Goal: Task Accomplishment & Management: Manage account settings

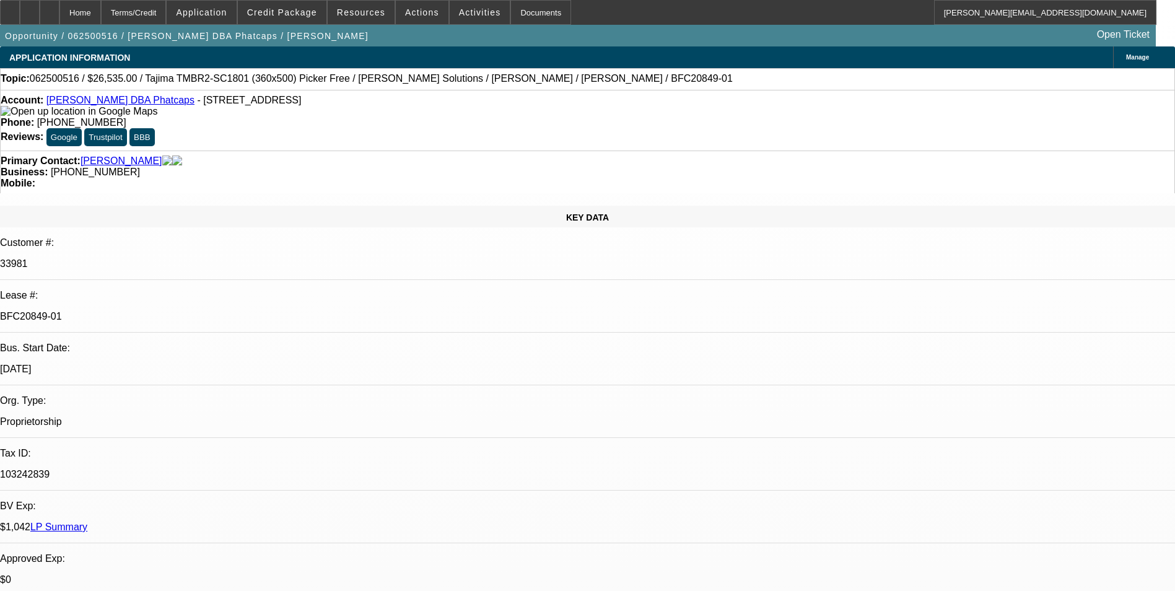
select select "0"
select select "0.1"
select select "5"
select select "0"
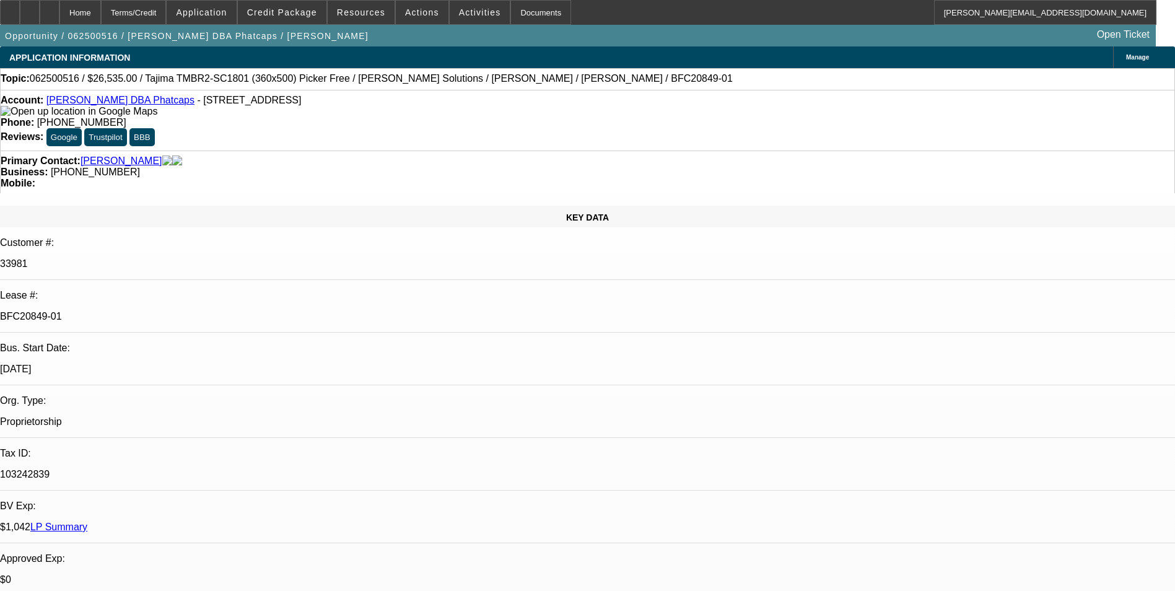
select select "0"
select select "0.1"
select select "5"
select select "0"
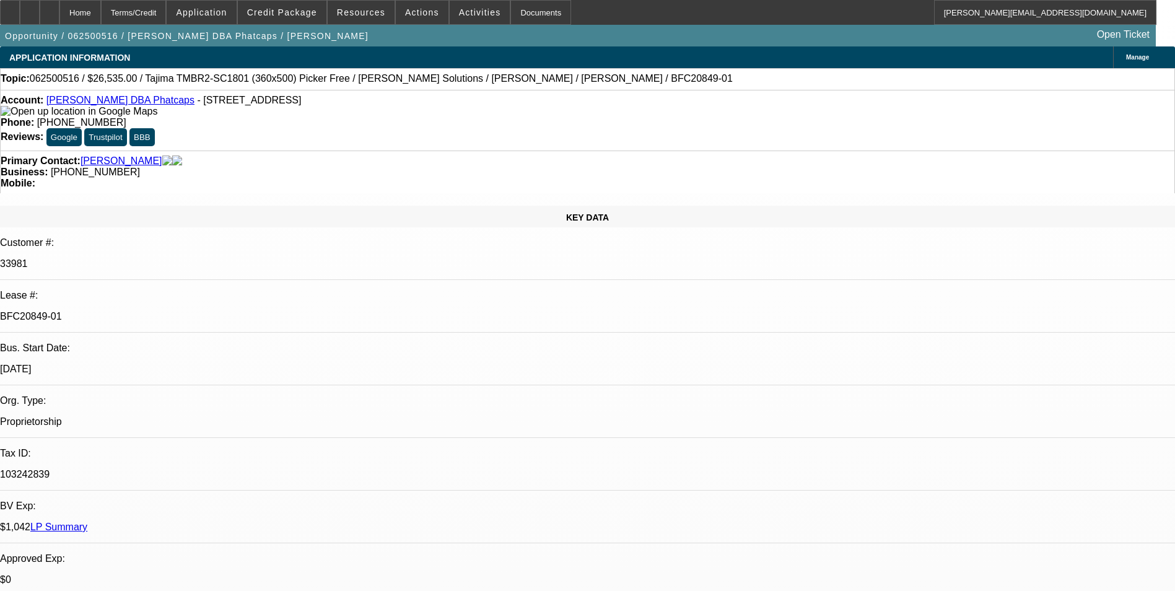
select select "0.1"
select select "5"
select select "0"
select select "0.1"
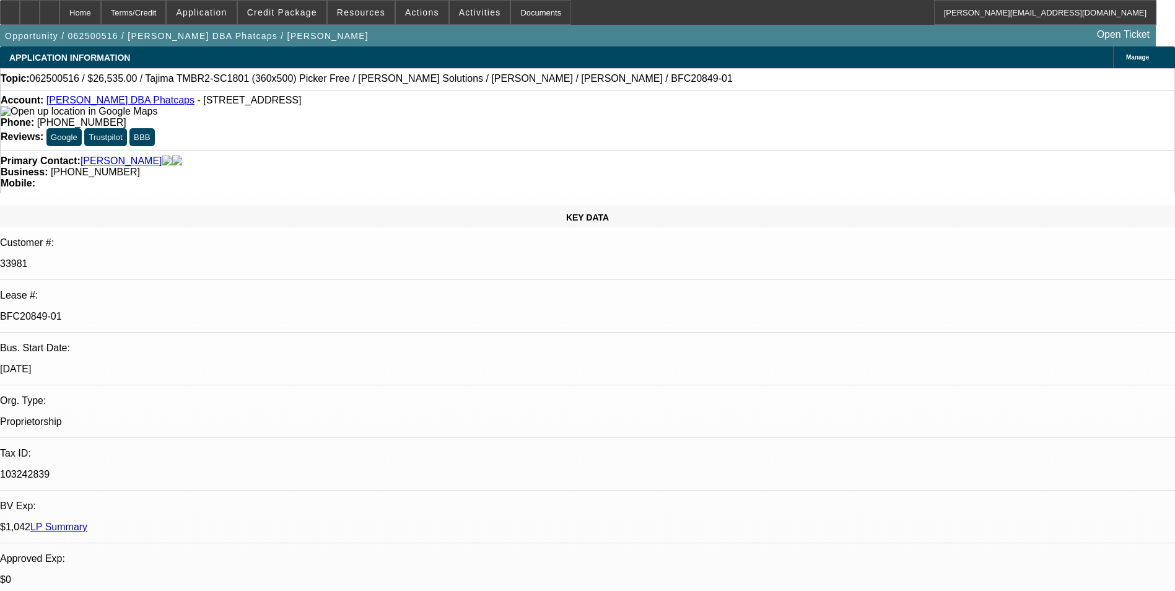
select select "5"
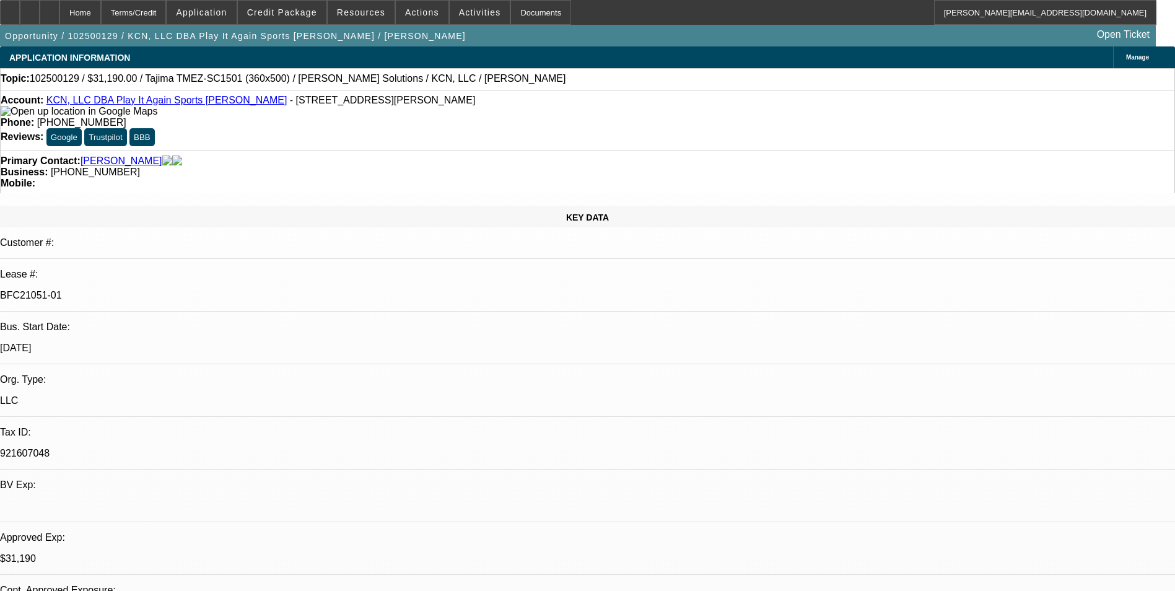
select select "0"
select select "2"
select select "0"
select select "2"
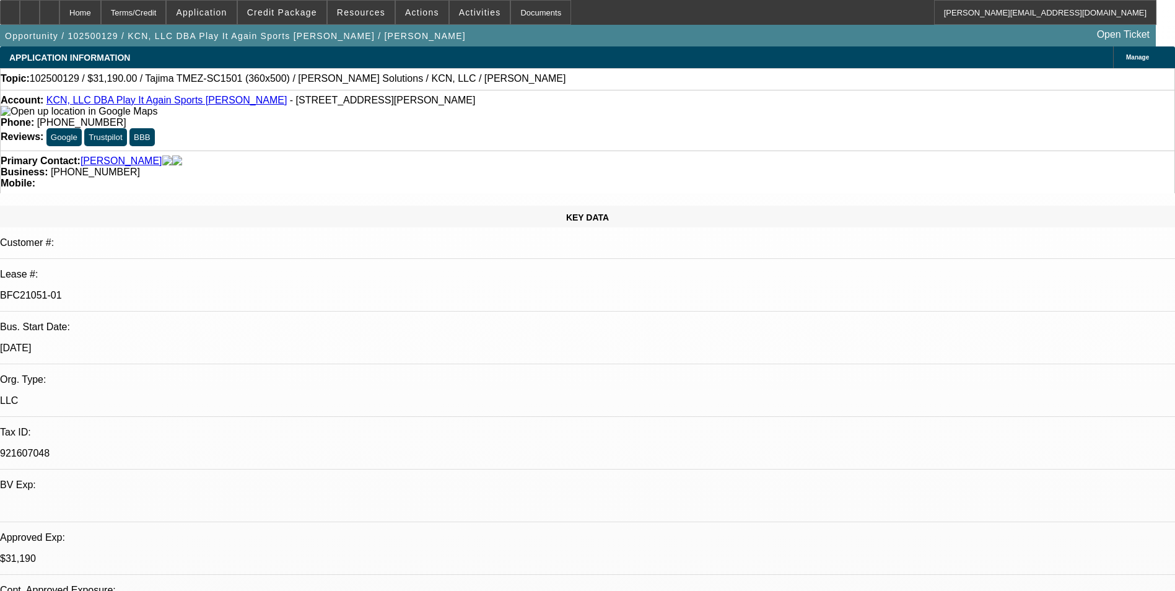
select select "0"
select select "2"
select select "0"
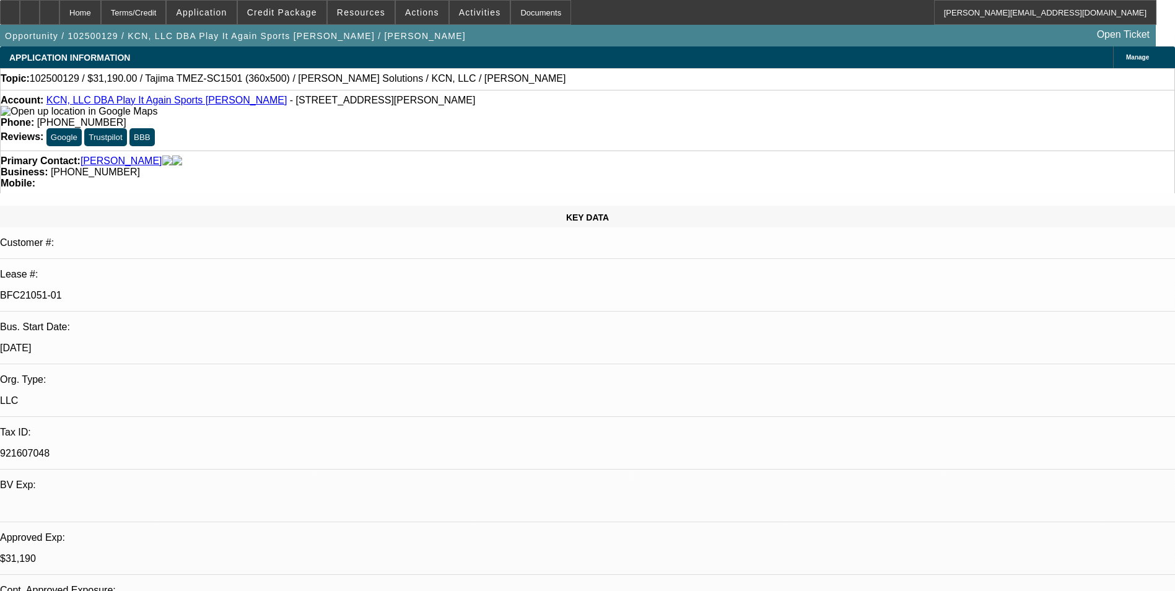
select select "2"
select select "0"
select select "1"
select select "2"
select select "6"
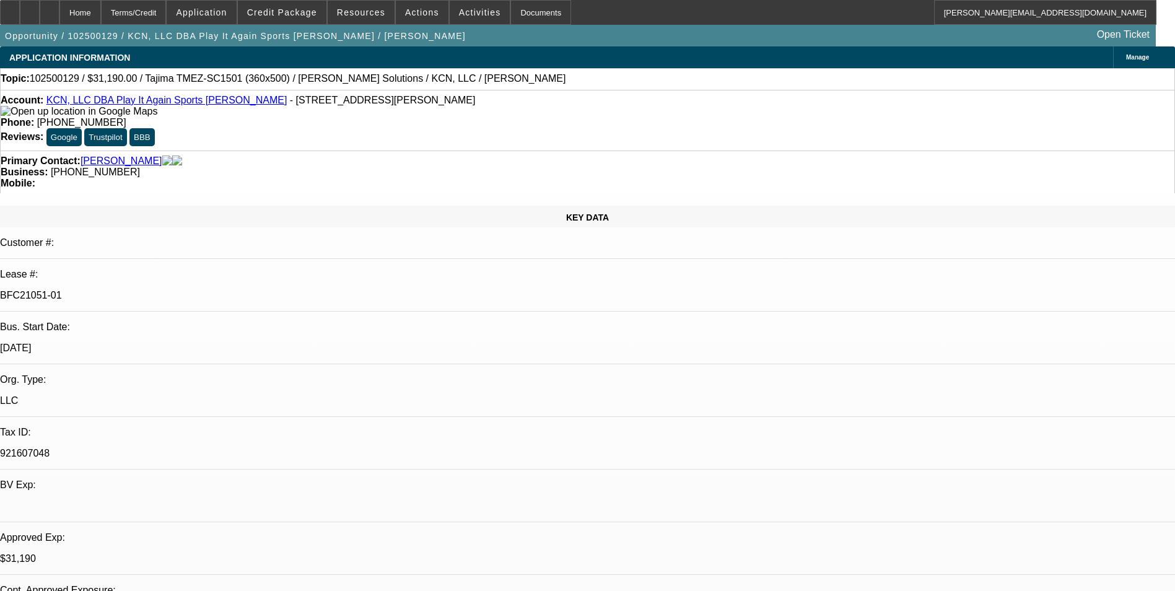
select select "1"
select select "2"
select select "6"
select select "1"
select select "2"
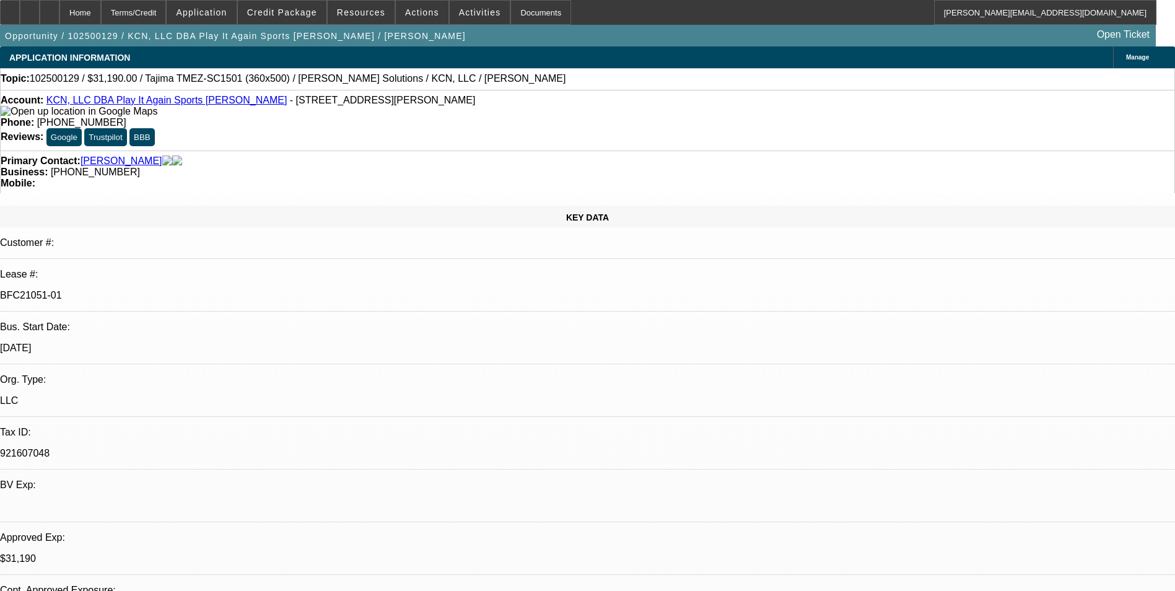
select select "6"
select select "1"
select select "2"
select select "6"
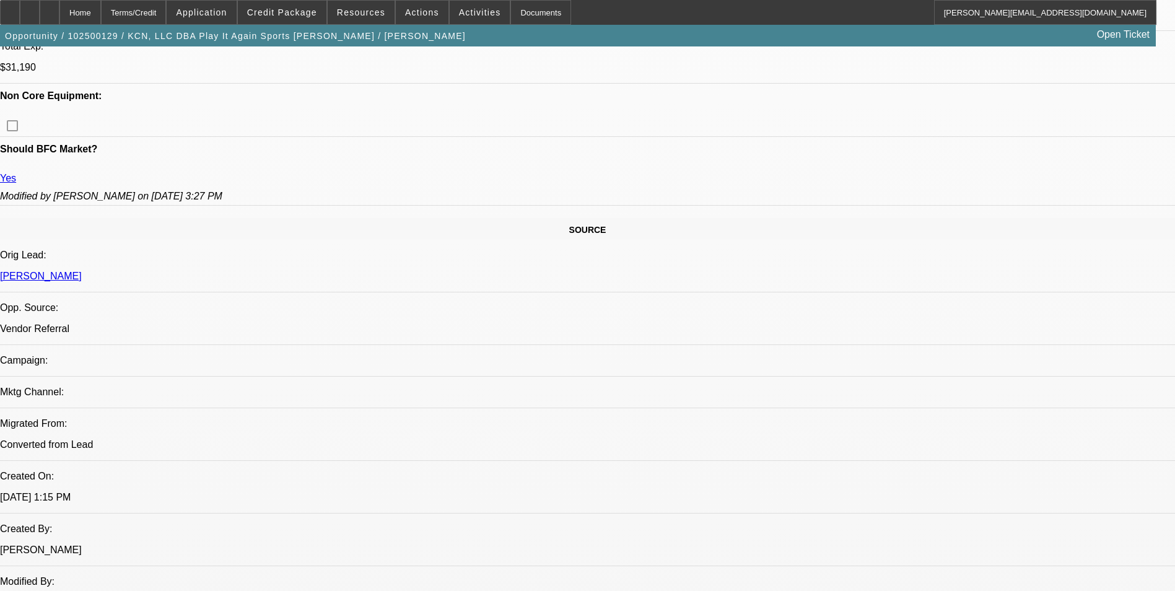
scroll to position [372, 0]
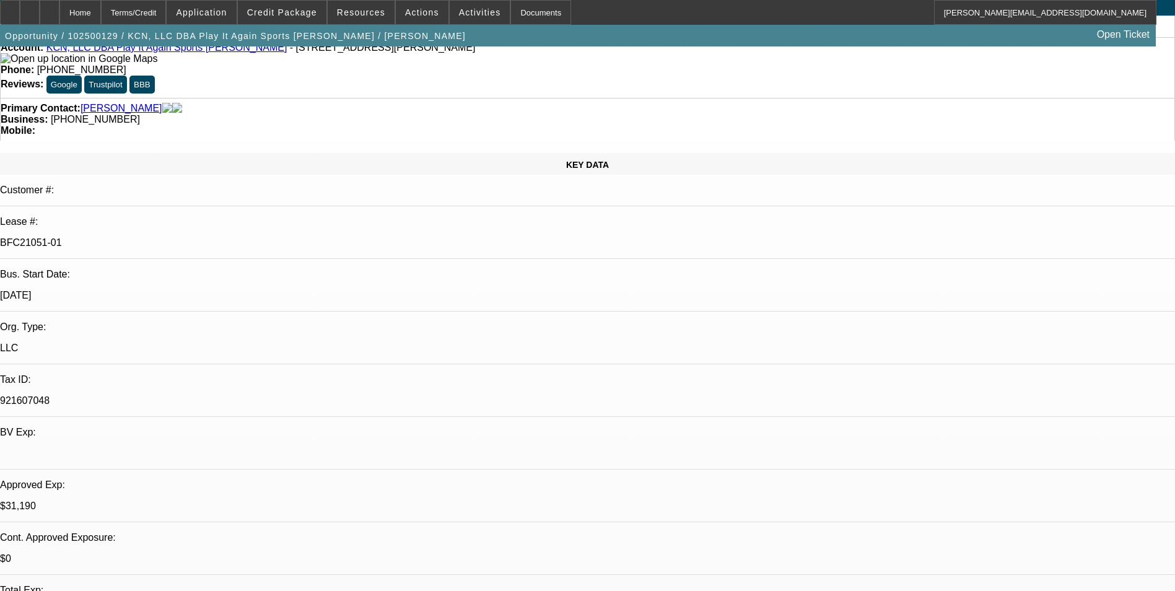
scroll to position [0, 0]
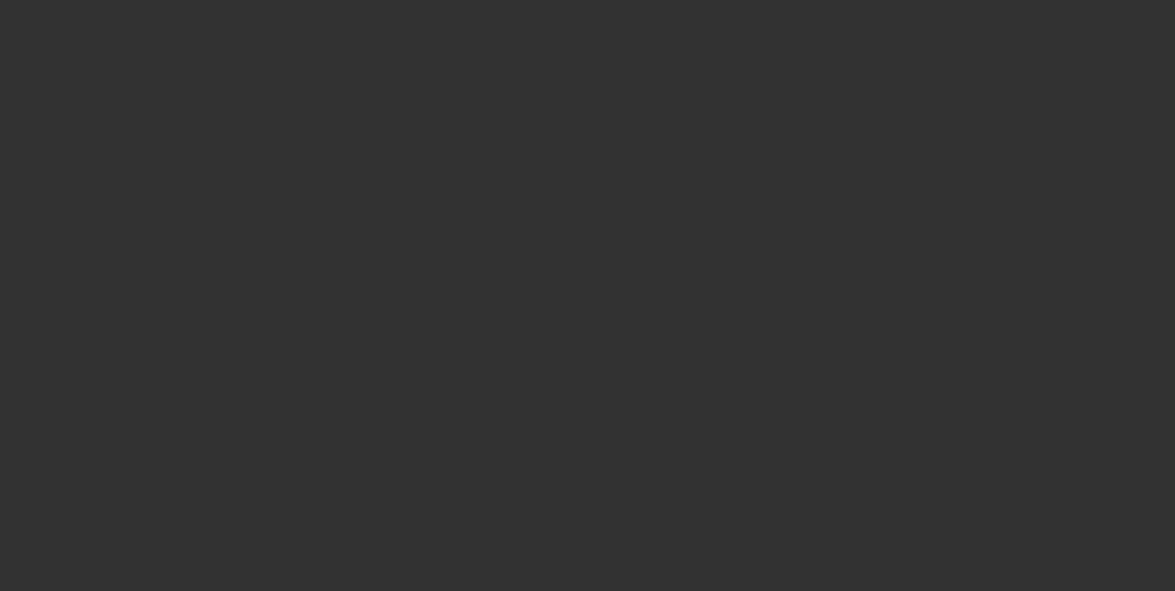
click at [570, 277] on span "Open calendar" at bounding box center [585, 263] width 30 height 30
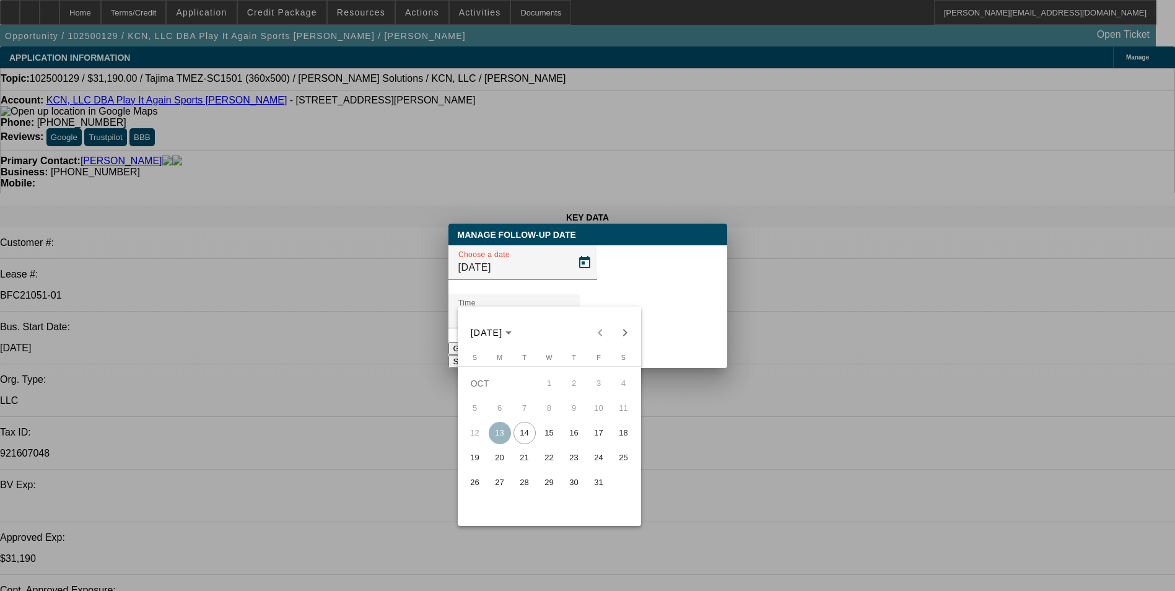
click at [552, 437] on span "15" at bounding box center [549, 433] width 22 height 22
type input "10/15/2025"
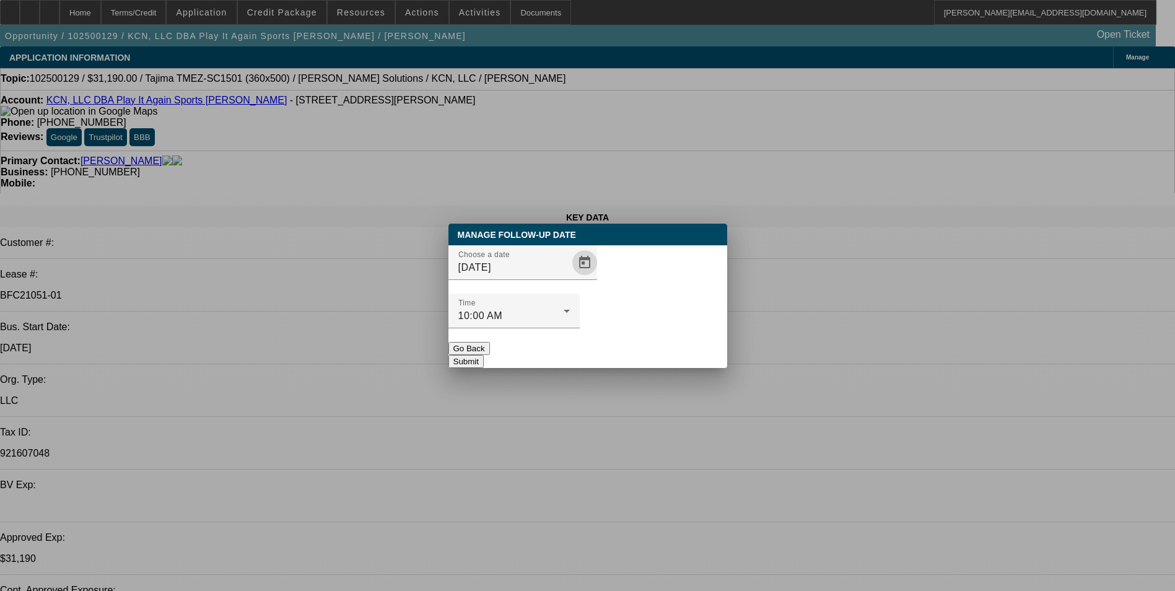
click at [484, 355] on button "Submit" at bounding box center [465, 361] width 35 height 13
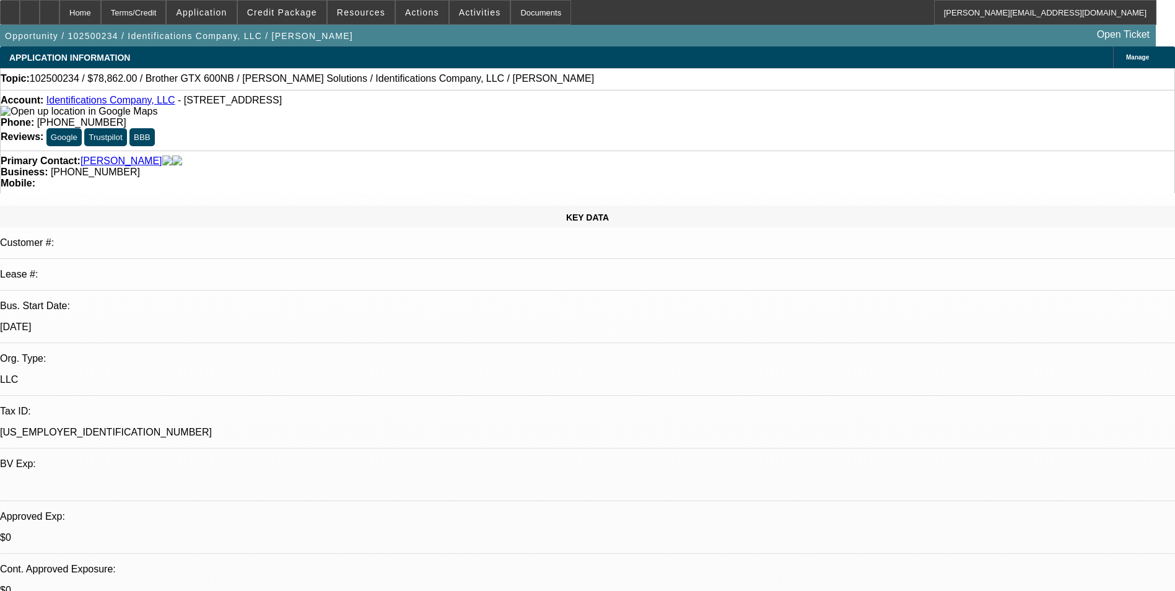
select select "0"
select select "0.1"
select select "0"
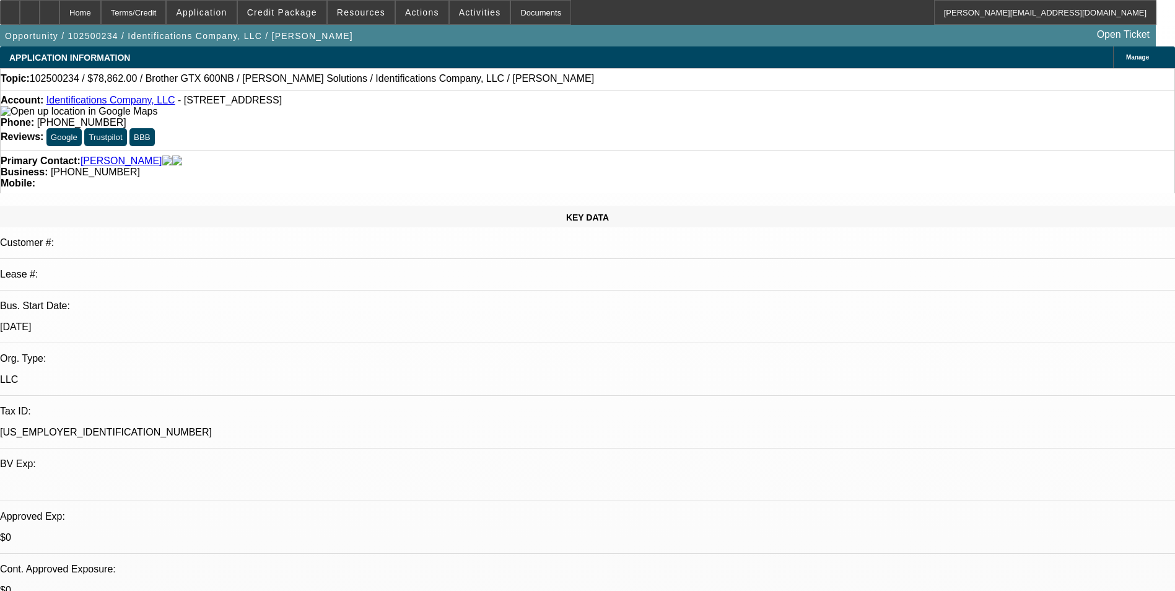
select select "0.1"
select select "0"
select select "0.1"
select select "0"
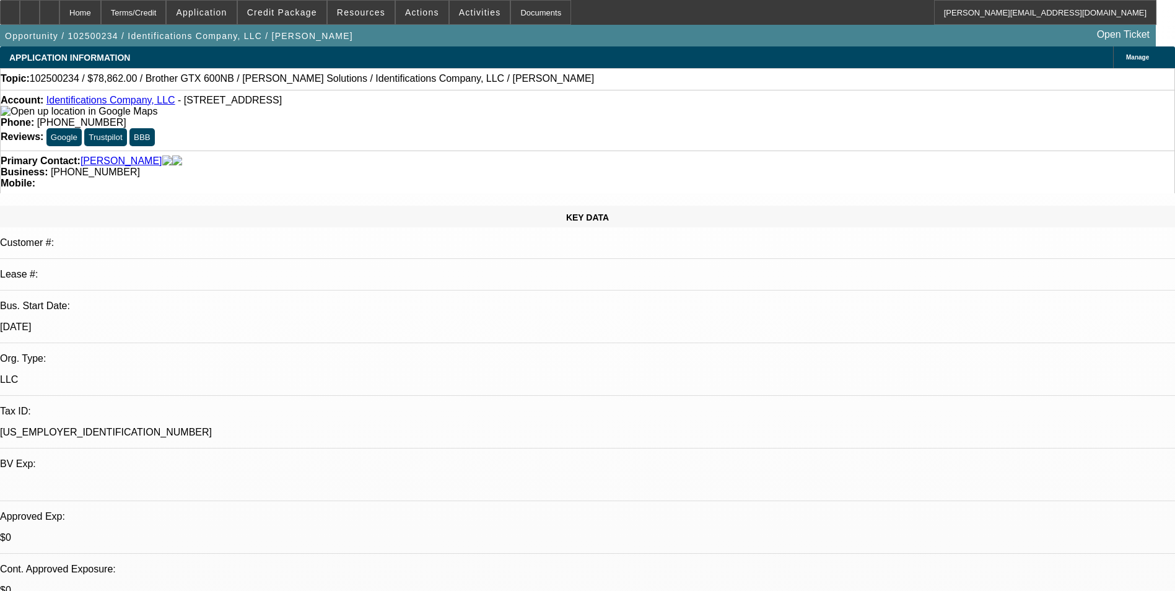
select select "0"
select select "0.1"
select select "1"
select select "4"
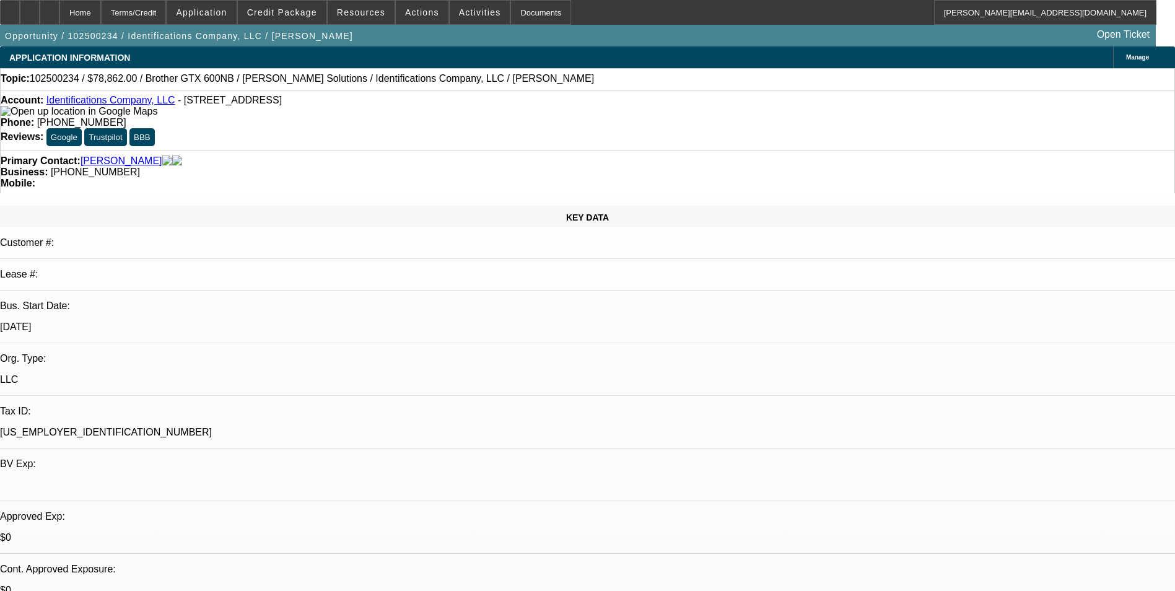
select select "1"
select select "4"
select select "1"
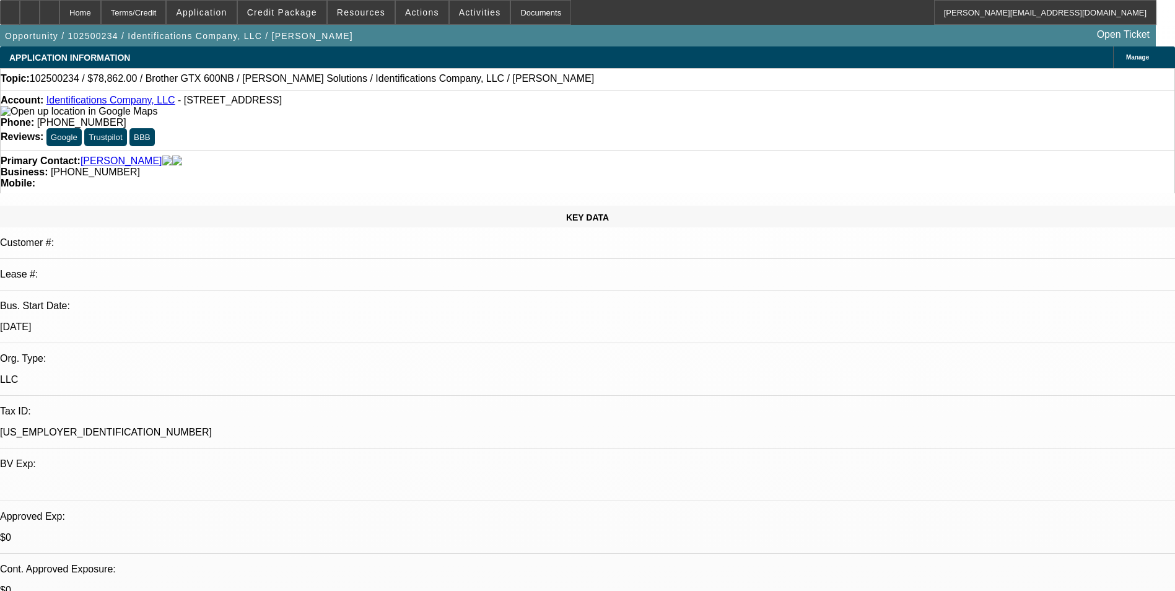
select select "4"
select select "1"
select select "4"
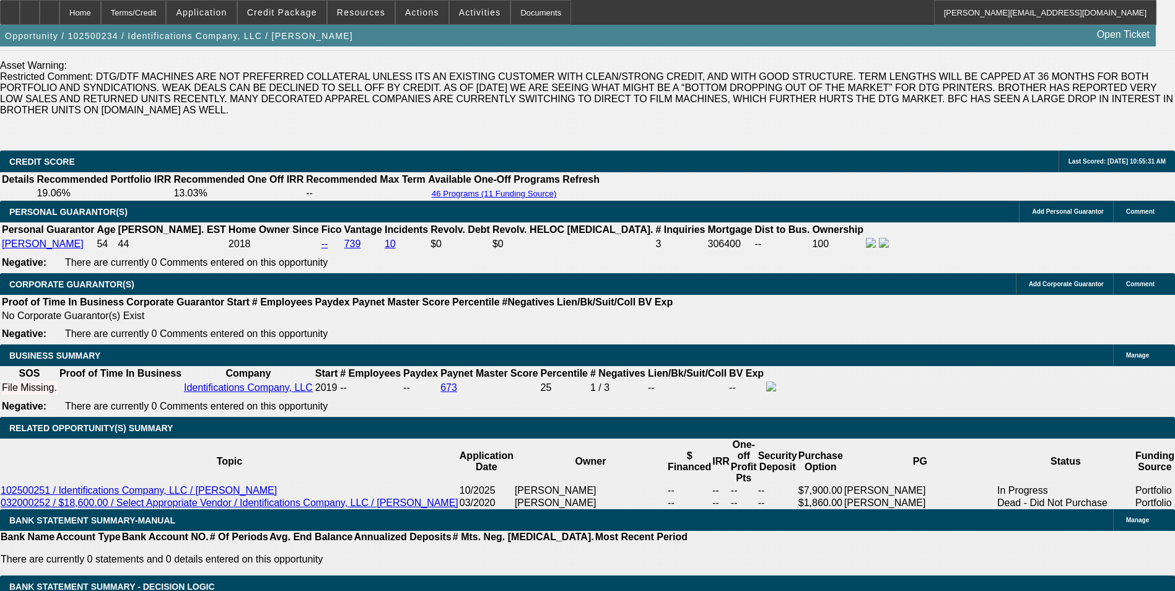
scroll to position [1913, 0]
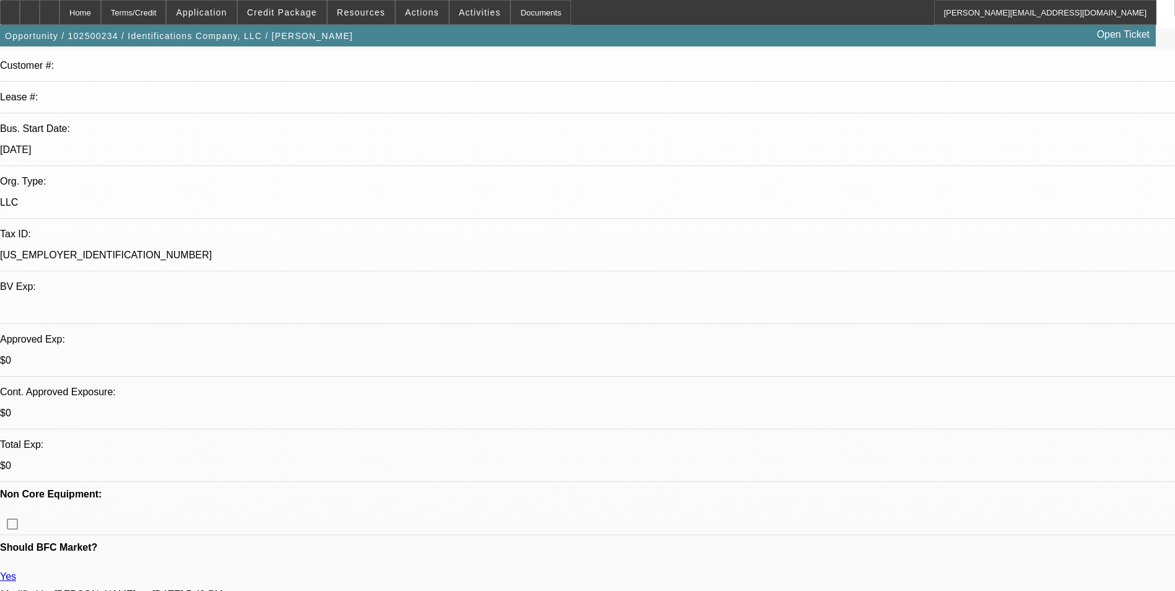
scroll to position [55, 0]
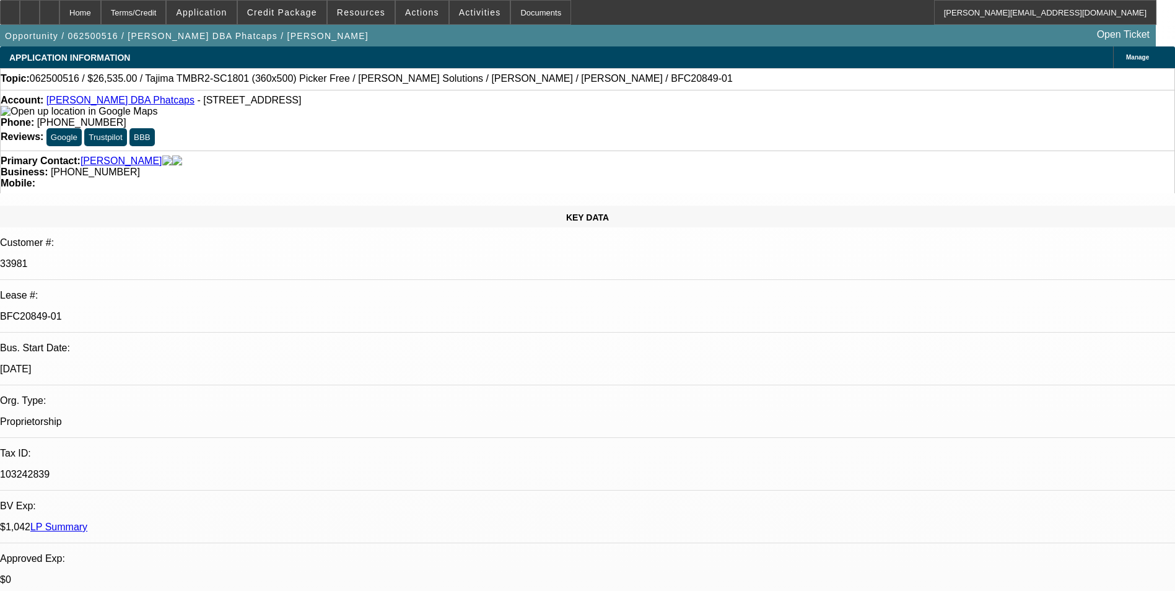
select select "0"
select select "0.1"
select select "5"
select select "0"
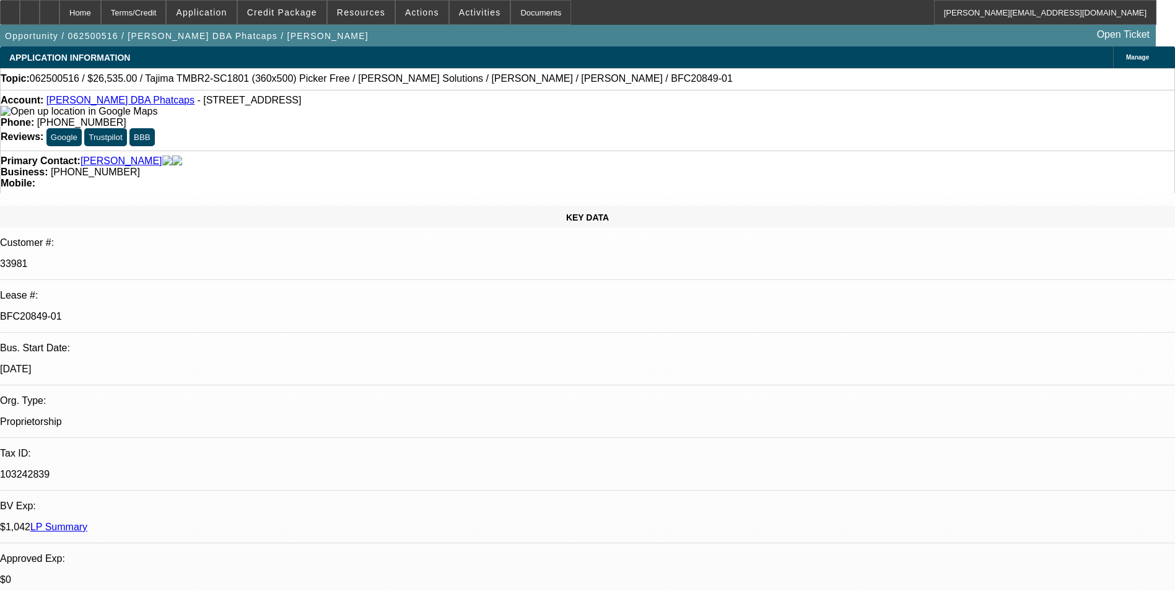
select select "0"
select select "0.1"
select select "5"
select select "0"
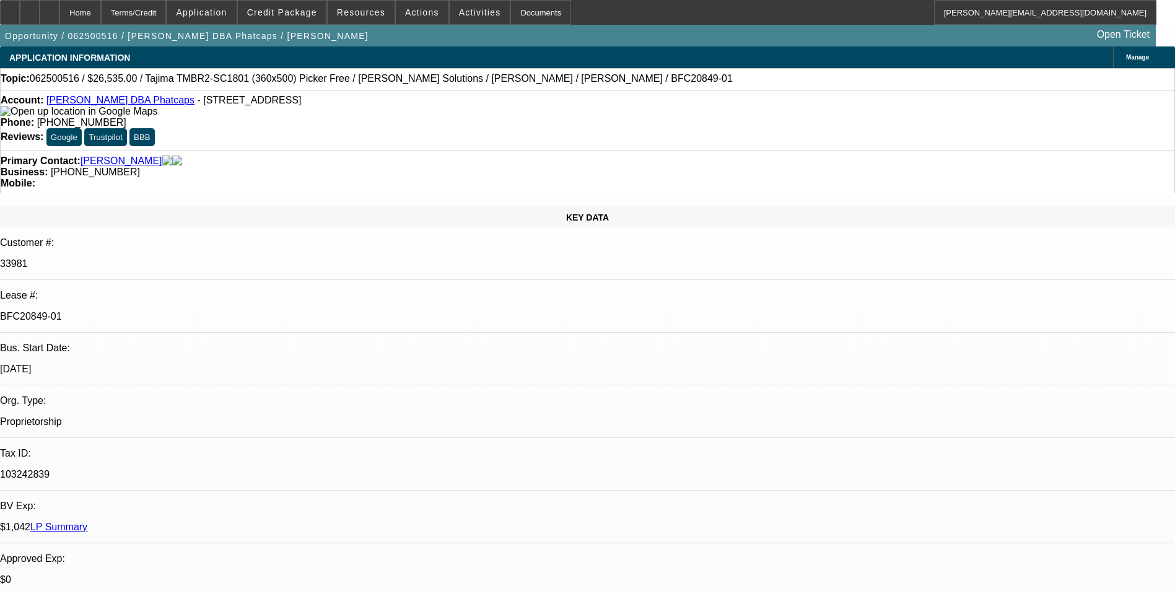
select select "0.1"
select select "5"
select select "0"
select select "0.1"
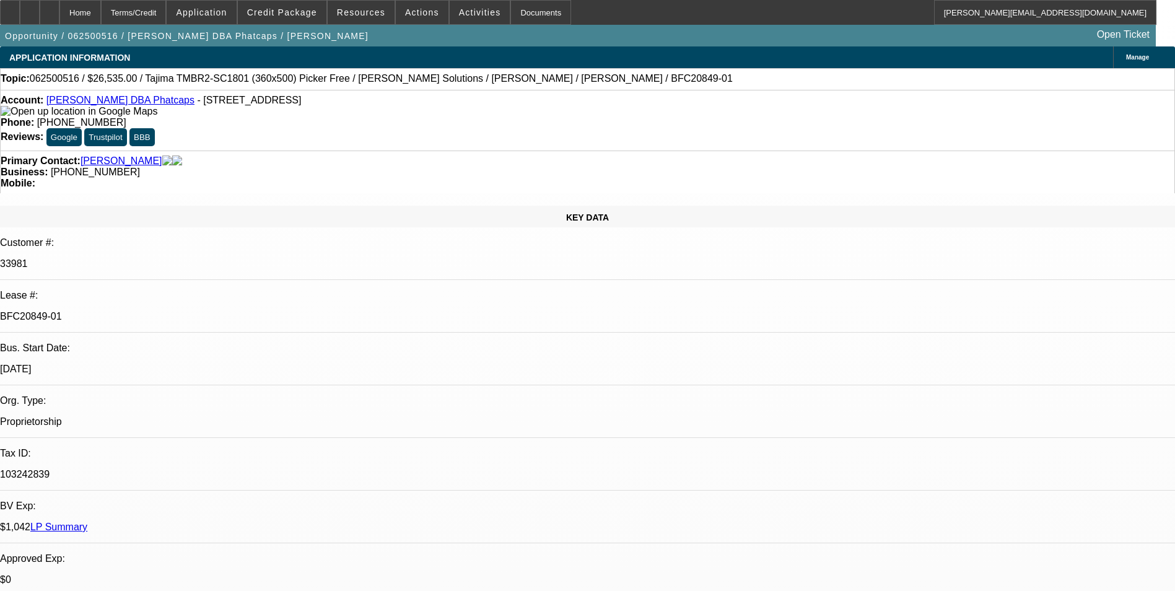
select select "5"
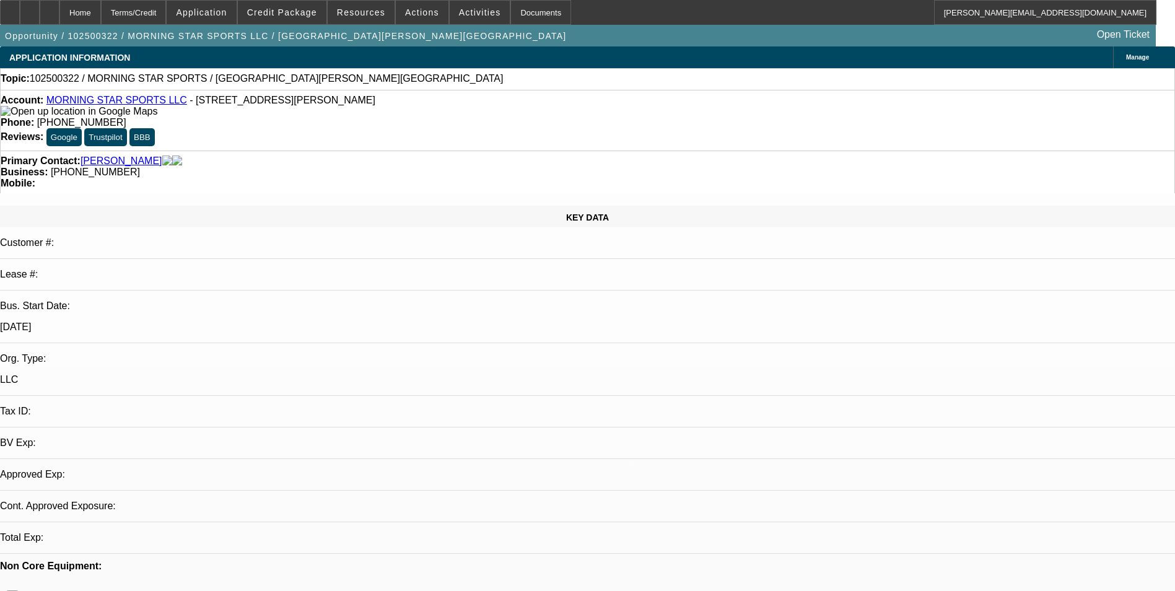
select select "0"
select select "2"
select select "0.1"
select select "4"
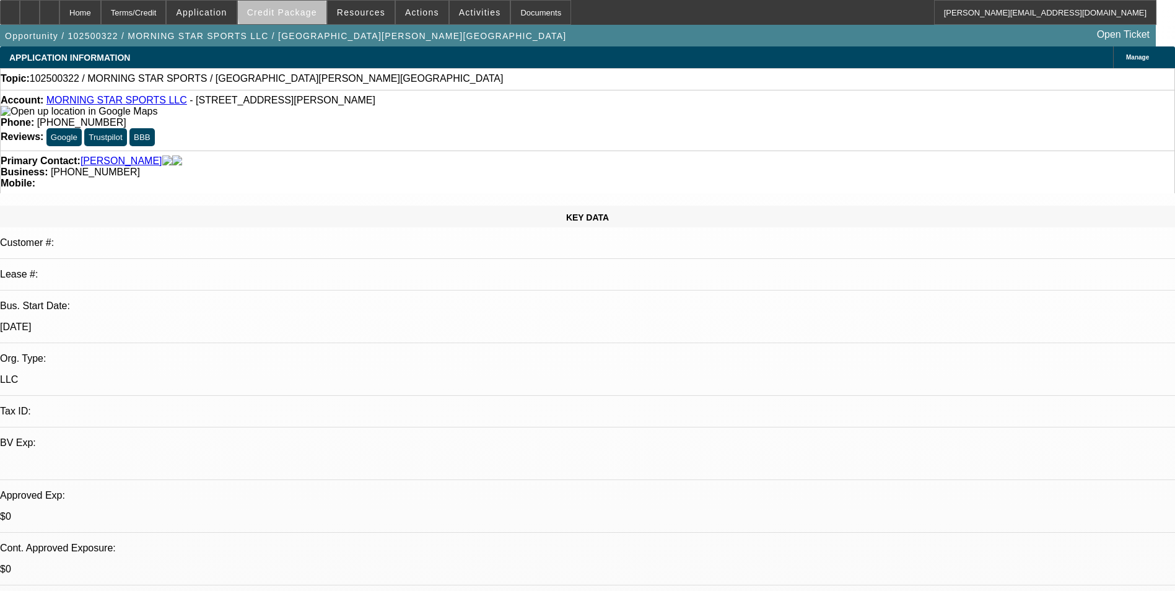
click at [308, 10] on span "Credit Package" at bounding box center [282, 12] width 70 height 10
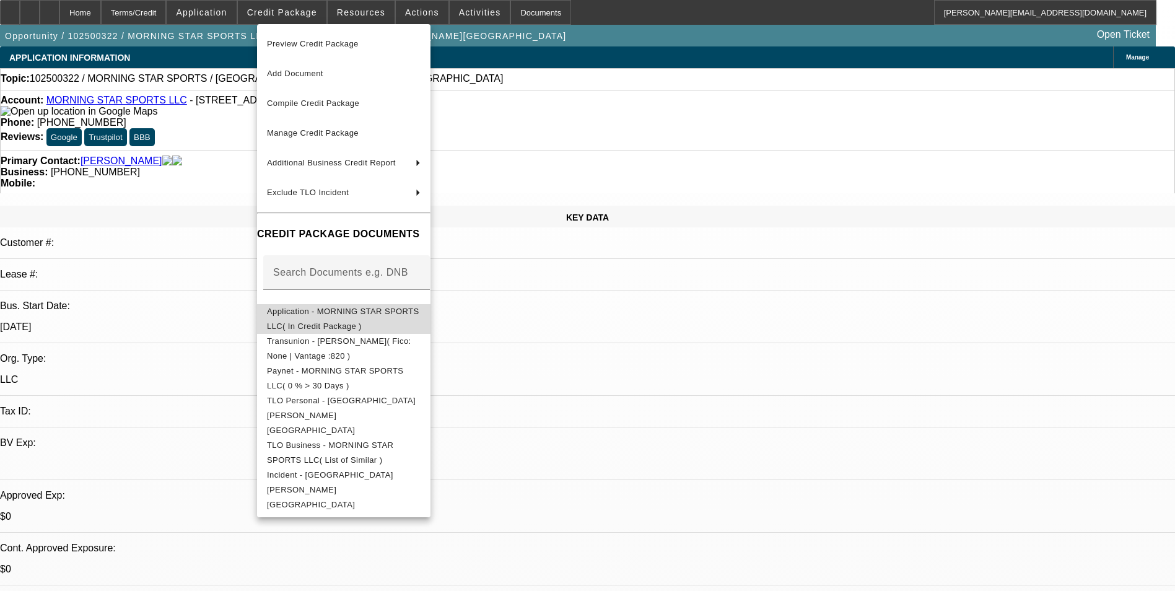
click at [359, 314] on span "Application - MORNING STAR SPORTS LLC( In Credit Package )" at bounding box center [343, 319] width 152 height 24
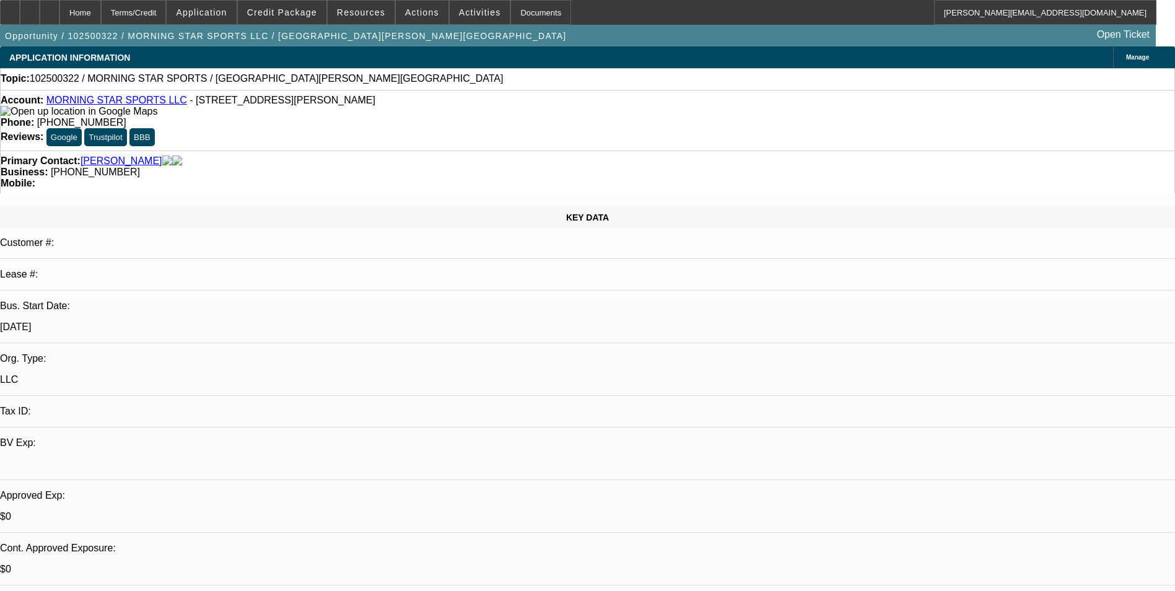
click at [279, 6] on span at bounding box center [282, 13] width 89 height 30
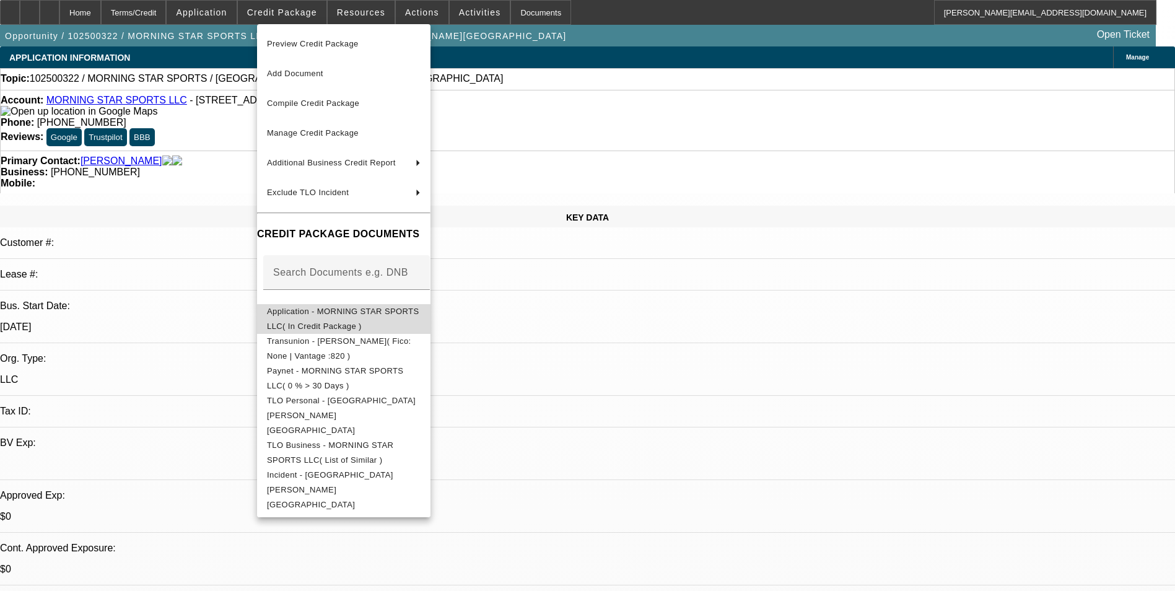
click at [339, 307] on span "Application - MORNING STAR SPORTS LLC( In Credit Package )" at bounding box center [344, 319] width 154 height 30
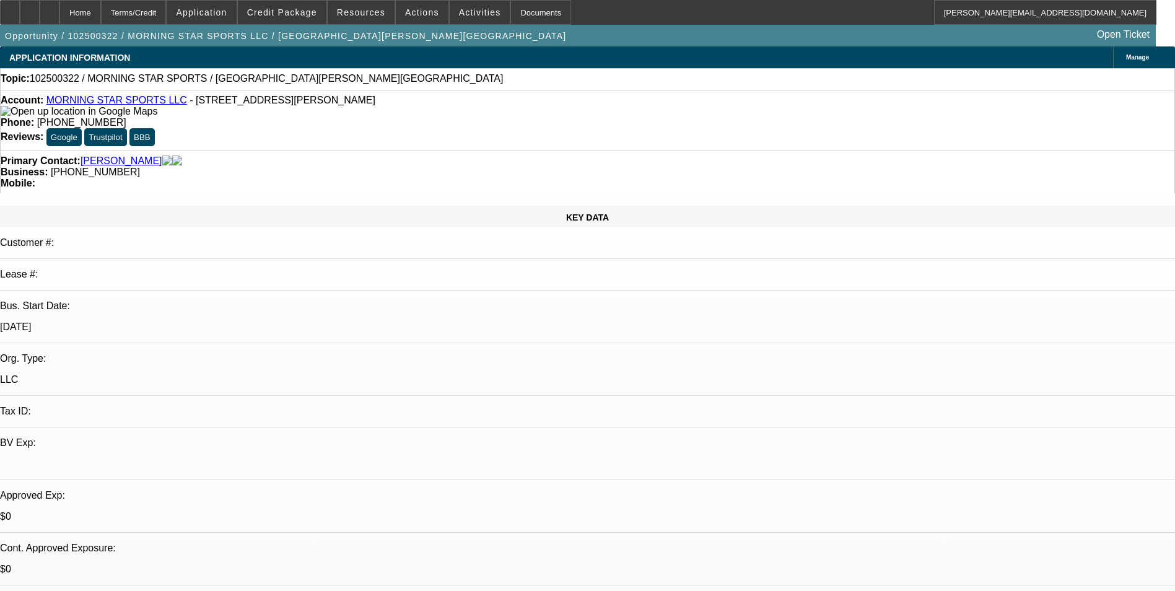
click at [475, 15] on span "Activities" at bounding box center [480, 12] width 42 height 10
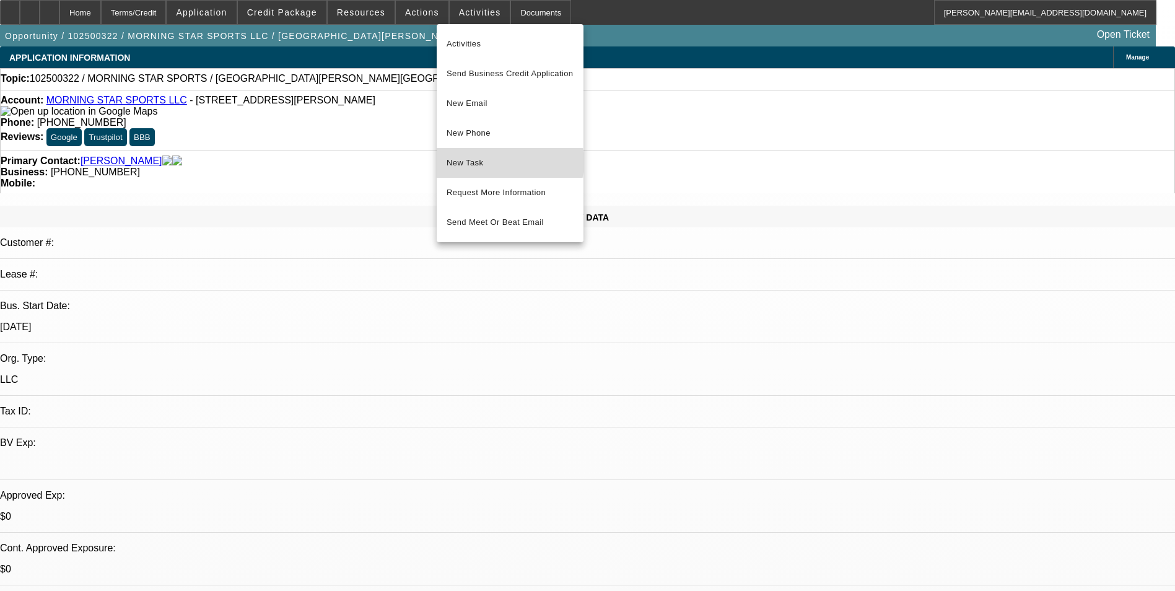
click at [504, 162] on span "New Task" at bounding box center [510, 162] width 127 height 15
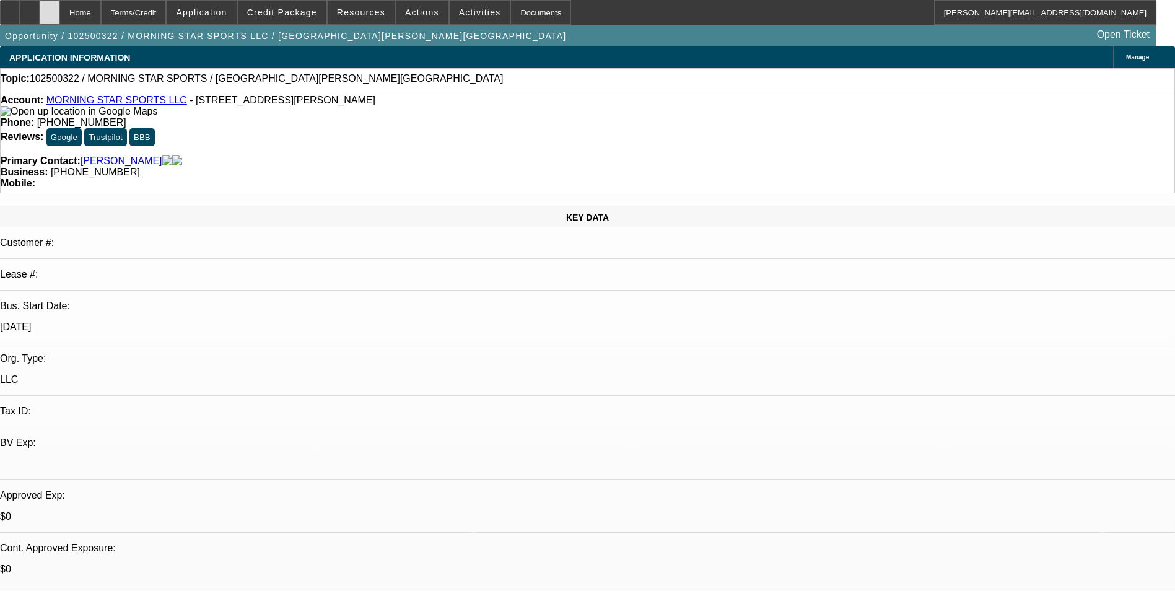
click at [59, 15] on div at bounding box center [50, 12] width 20 height 25
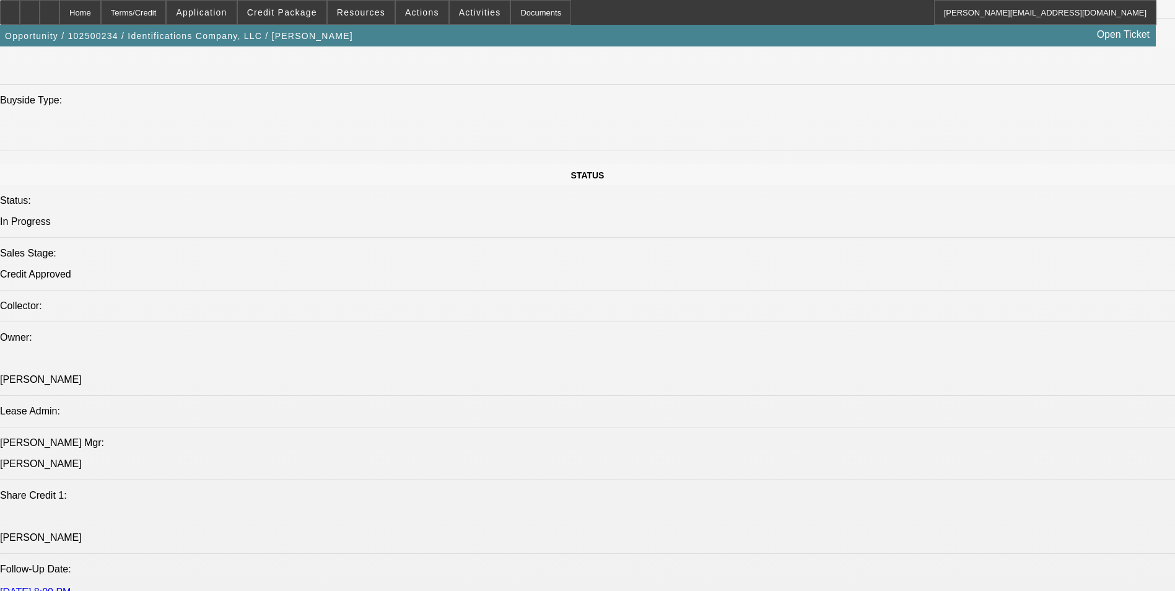
select select "0"
select select "0.1"
select select "0"
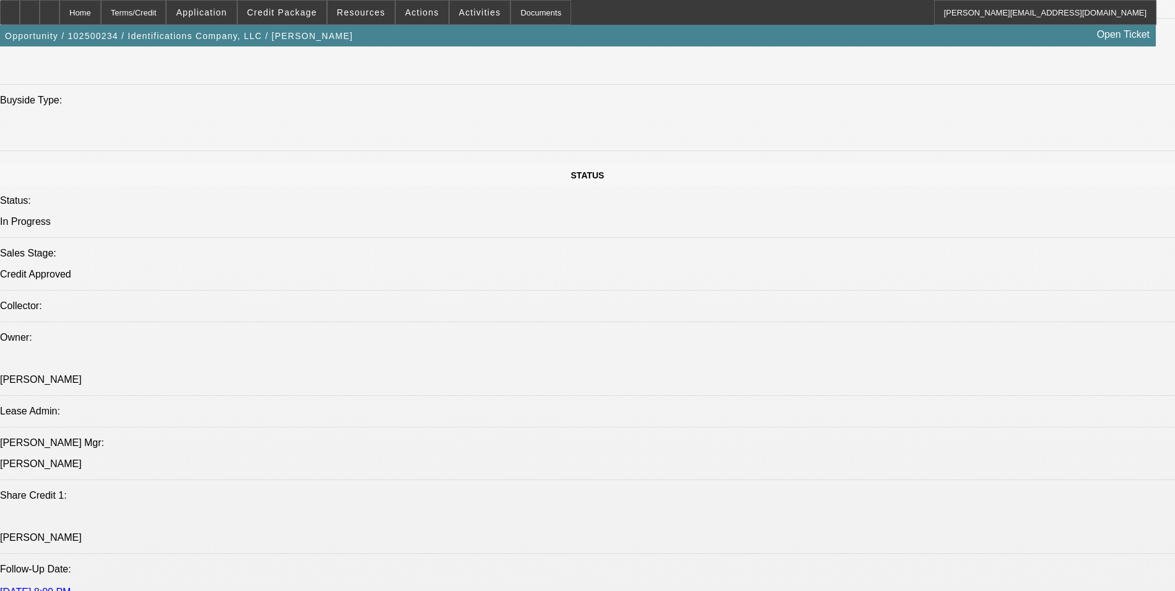
select select "0"
select select "0.1"
select select "0"
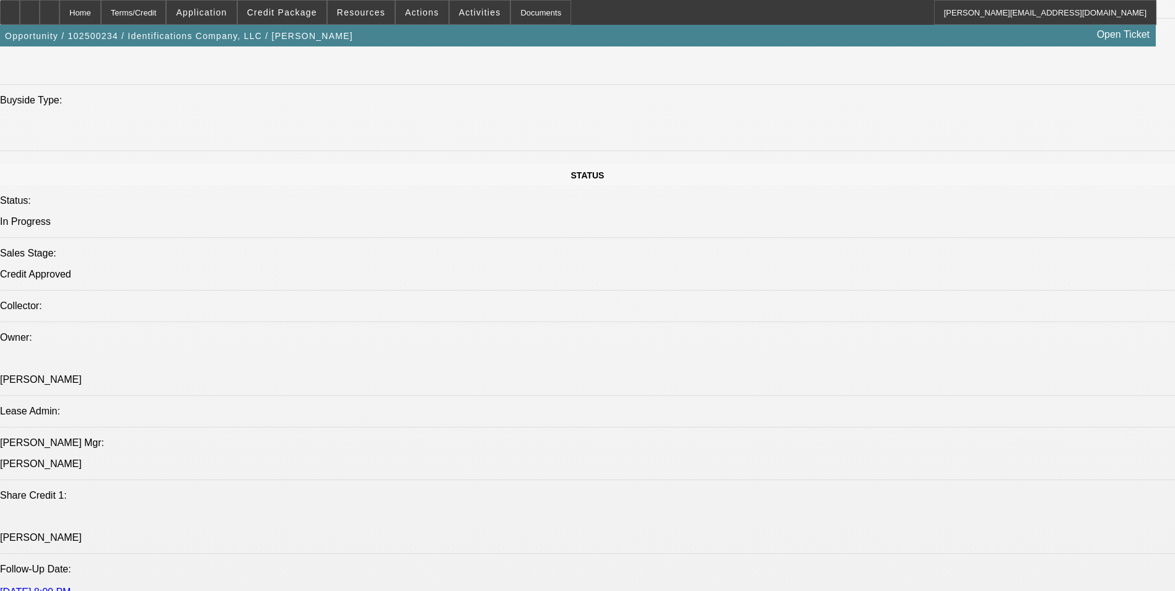
select select "0"
select select "0.1"
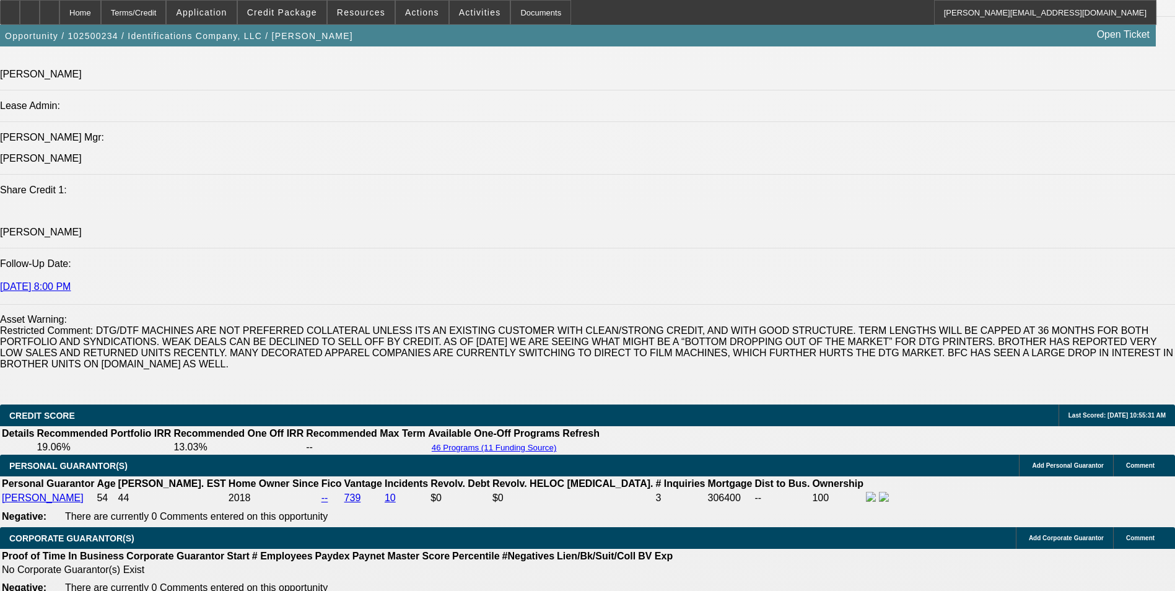
select select "1"
select select "4"
select select "1"
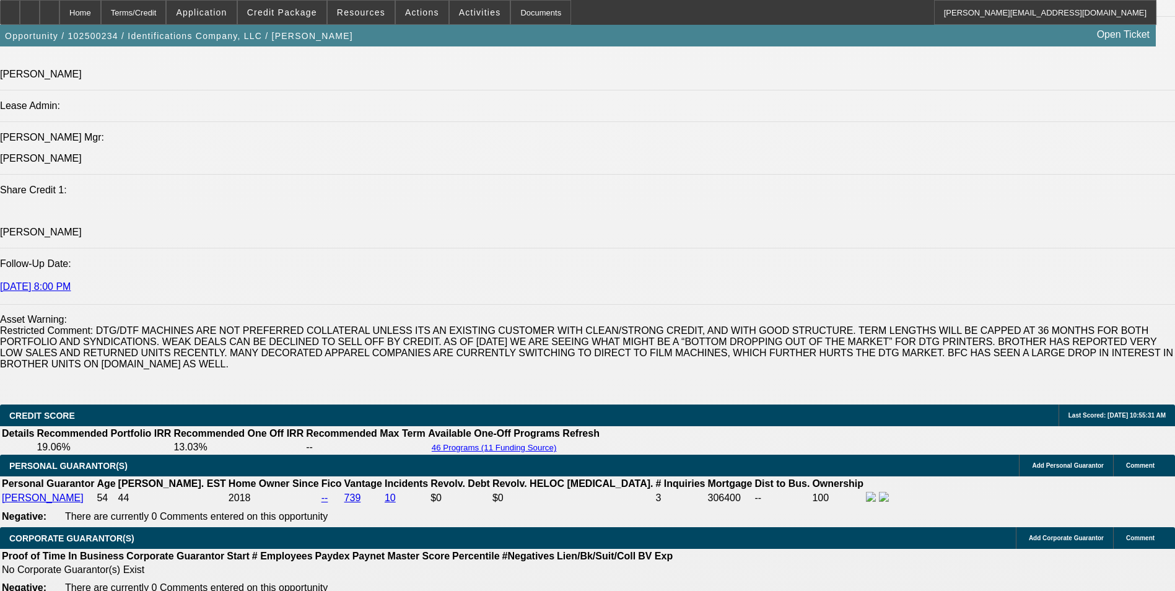
select select "6"
select select "1"
select select "4"
select select "1"
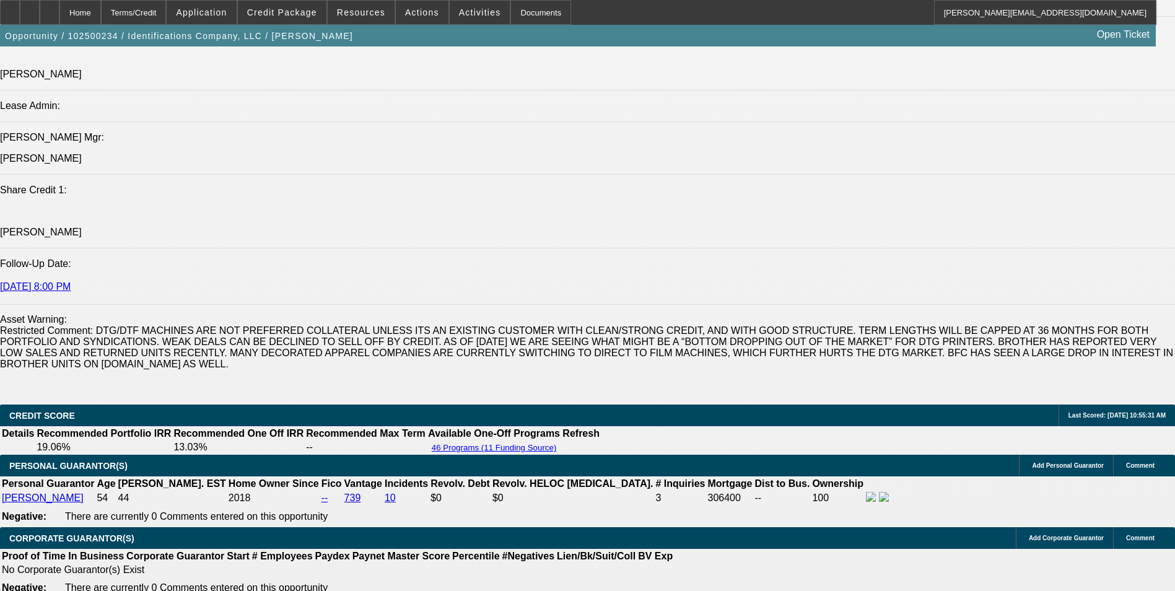
select select "1"
select select "4"
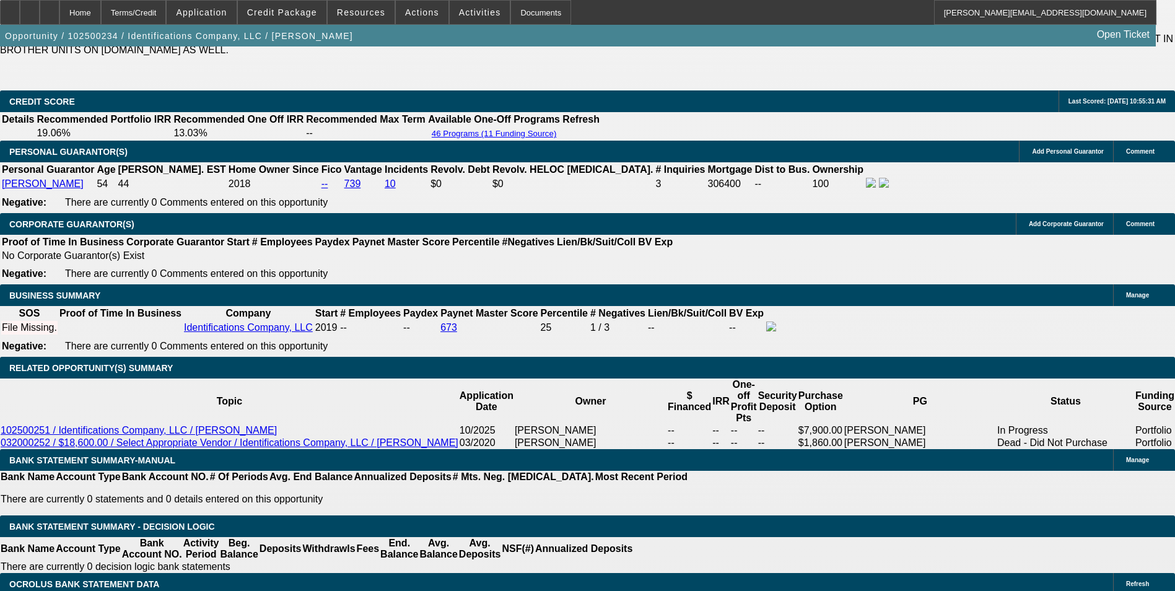
scroll to position [1902, 0]
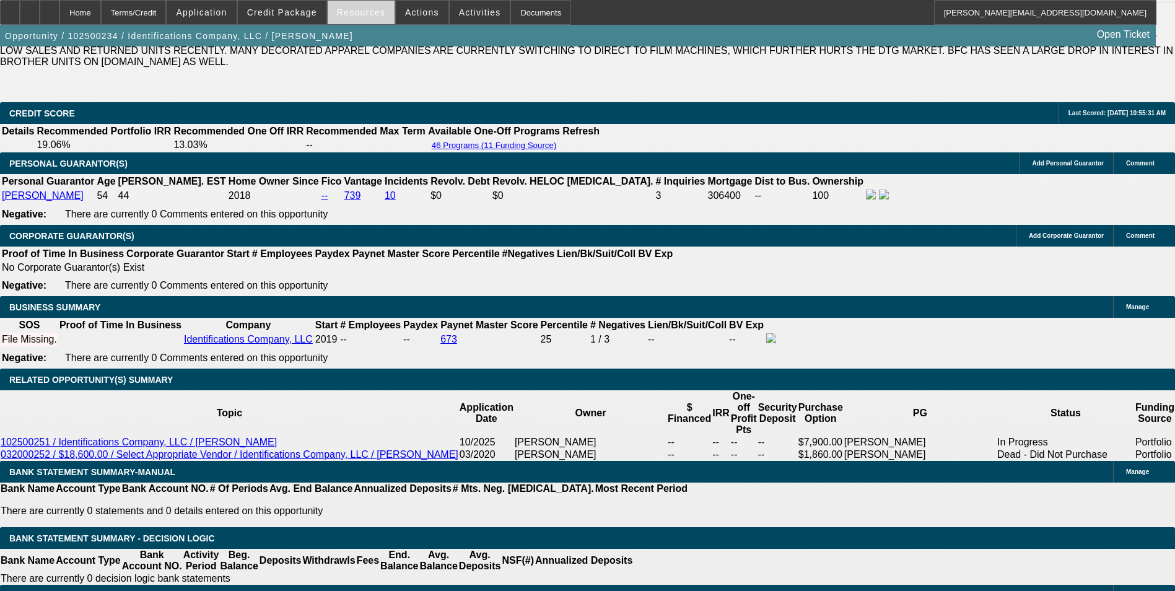
click at [350, 10] on span "Resources" at bounding box center [361, 12] width 48 height 10
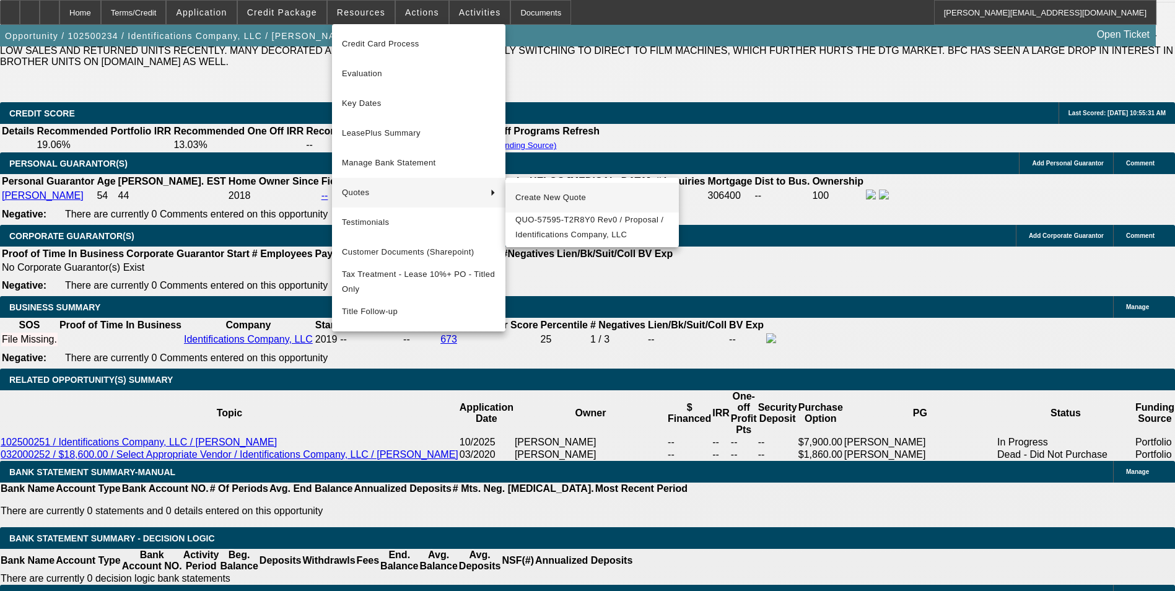
click at [522, 193] on span "Create New Quote" at bounding box center [592, 197] width 154 height 15
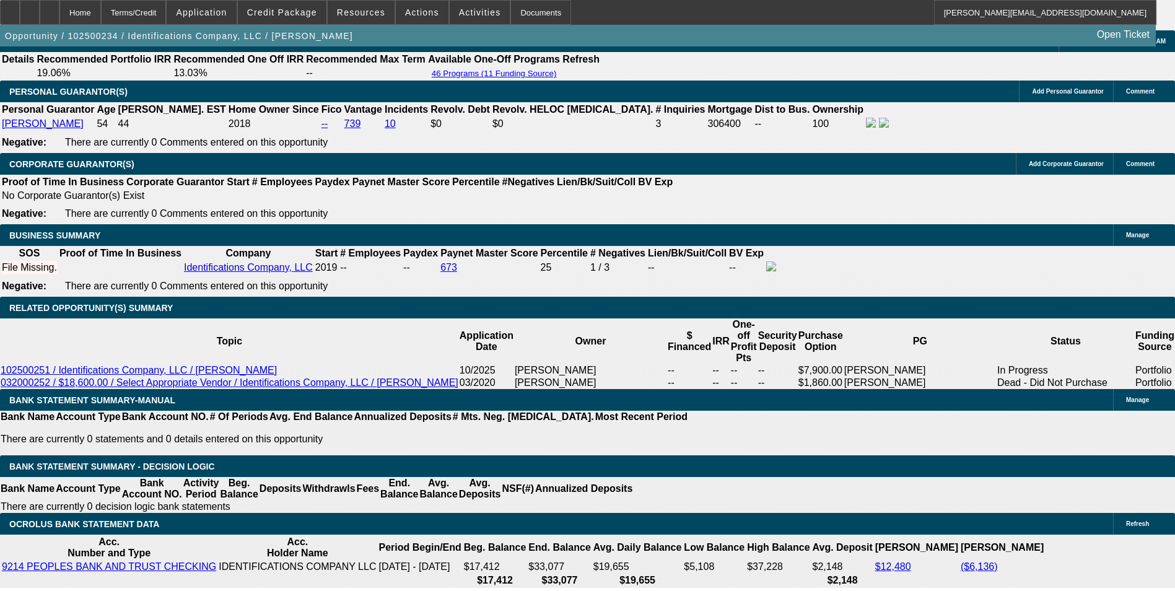
scroll to position [1964, 0]
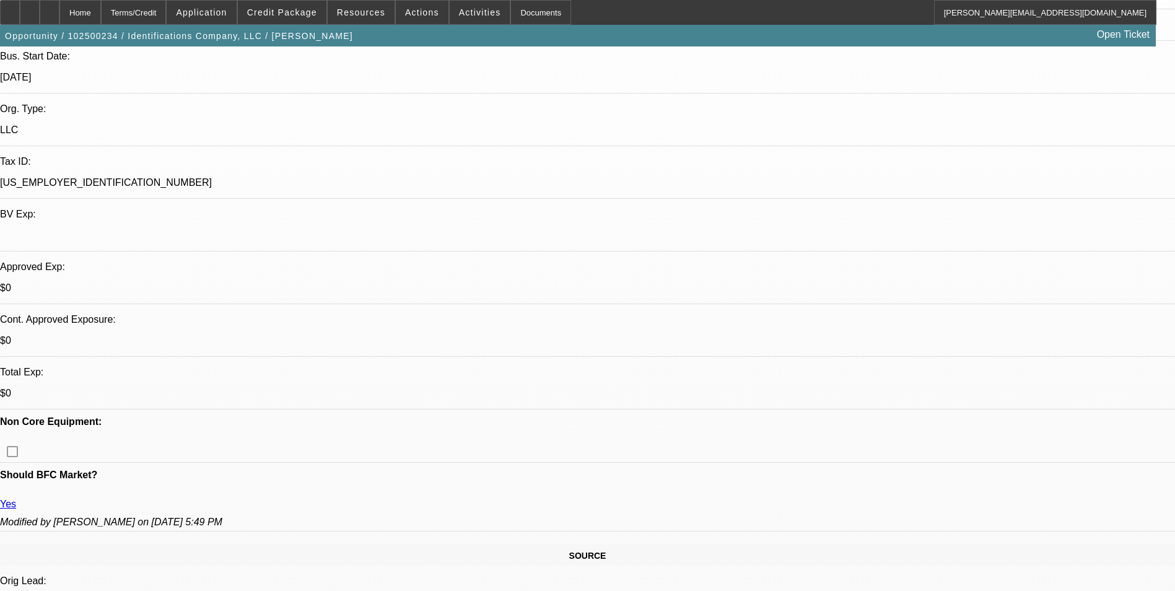
scroll to position [0, 0]
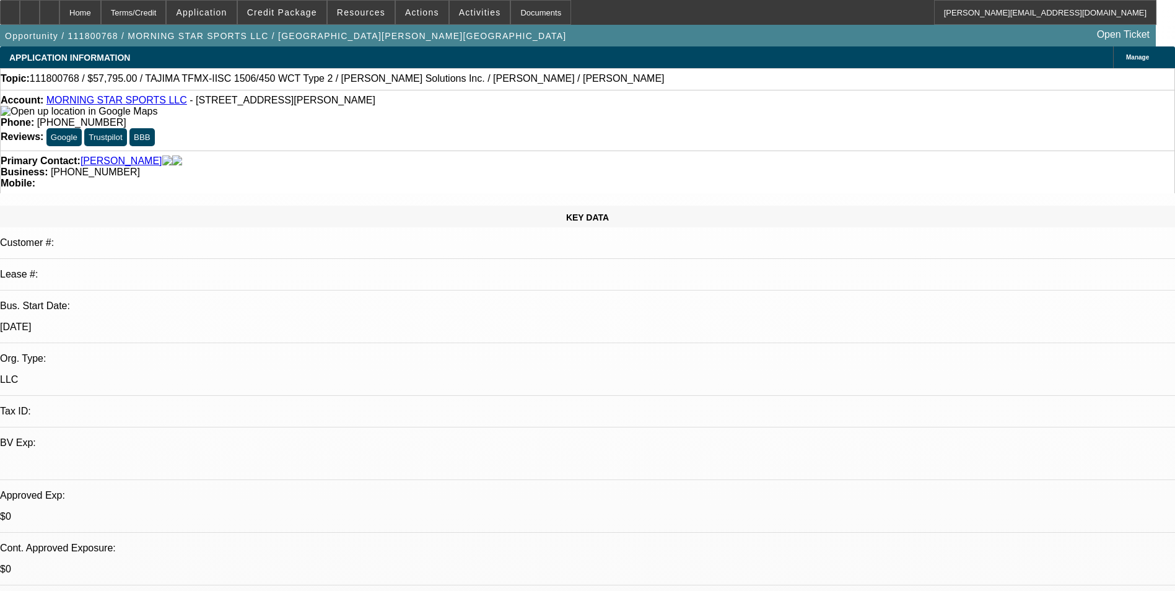
select select "0"
select select "2"
select select "0"
select select "2"
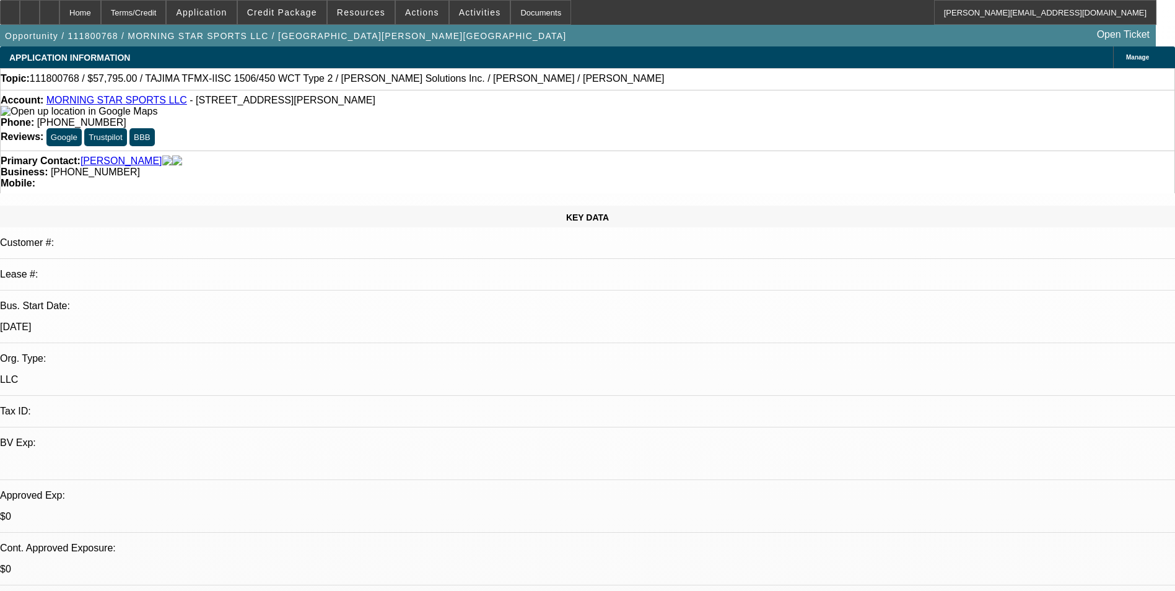
select select "0"
select select "2"
select select "0.1"
select select "4"
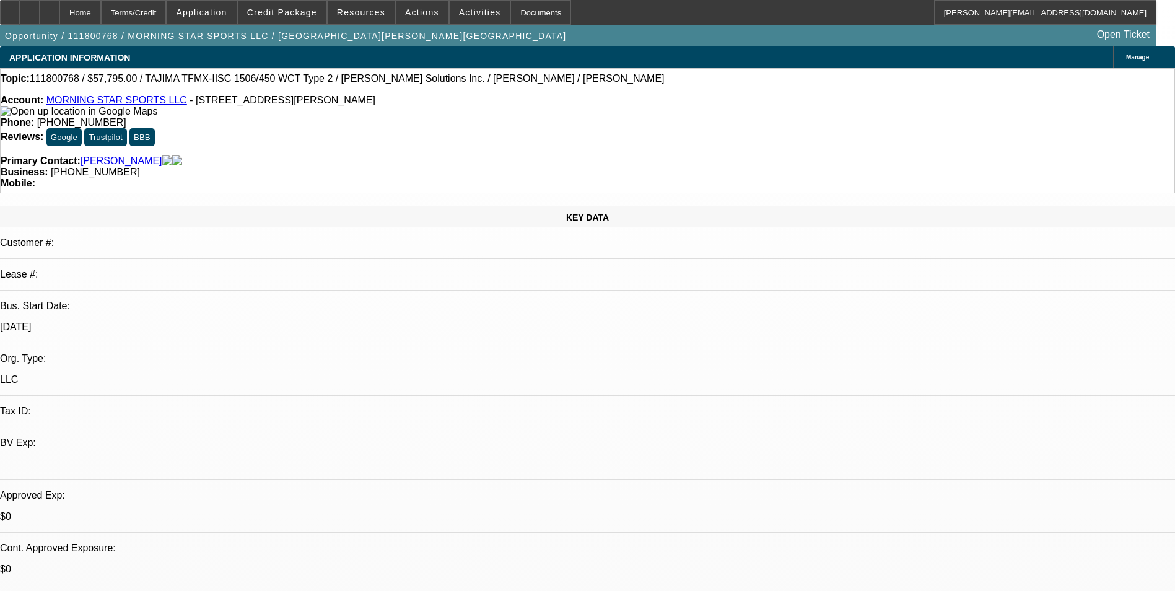
select select "0"
select select "2"
select select "0.1"
select select "4"
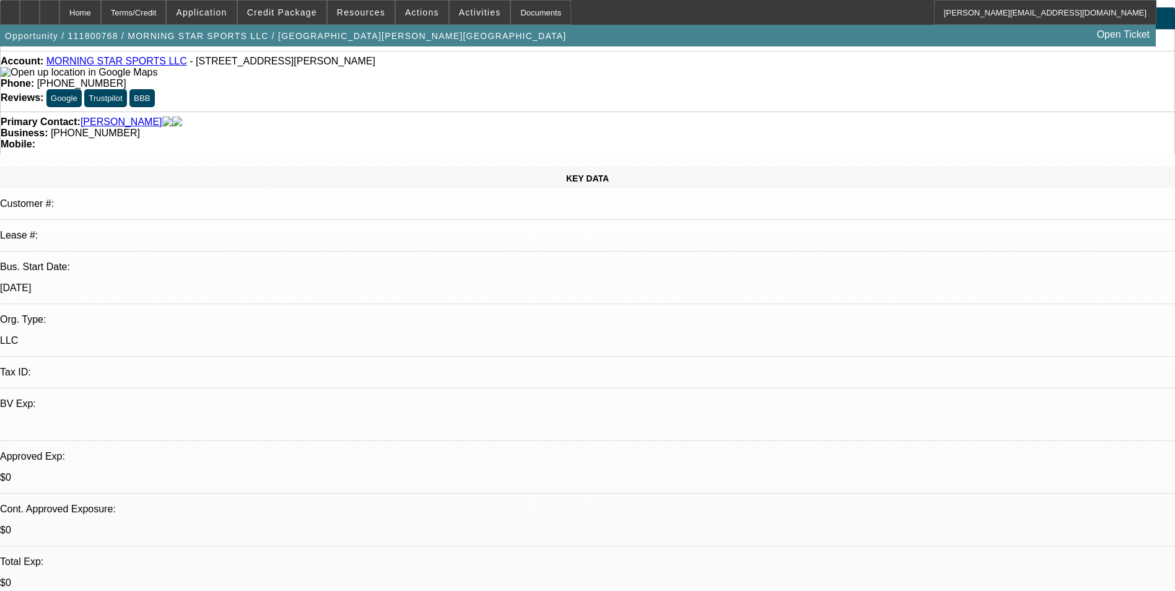
scroll to position [124, 0]
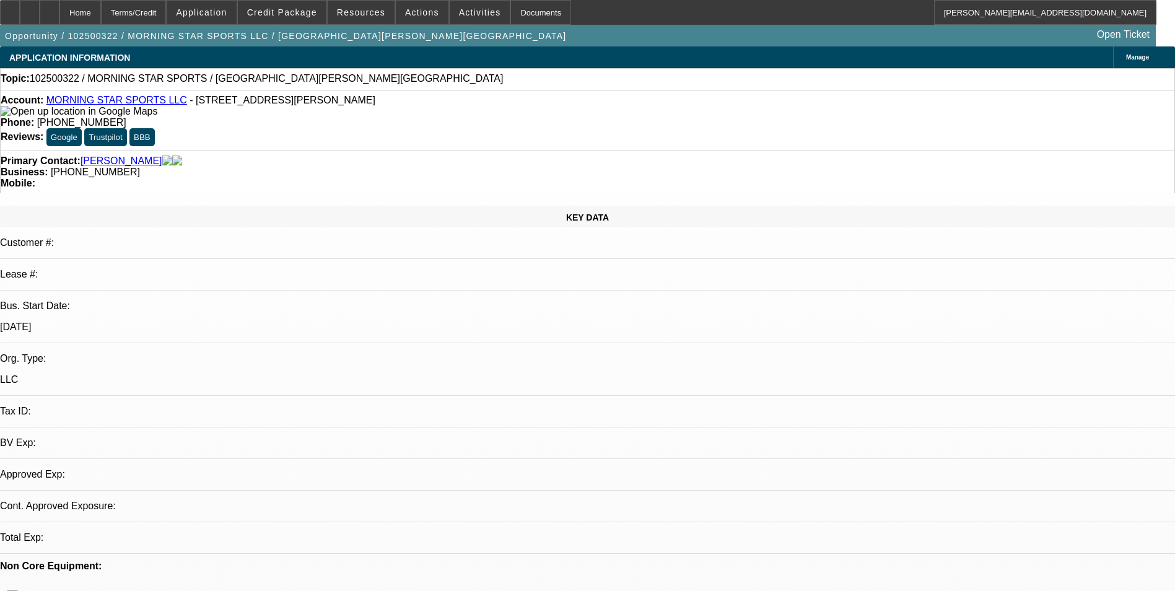
select select "0"
select select "2"
select select "0.1"
select select "1"
select select "2"
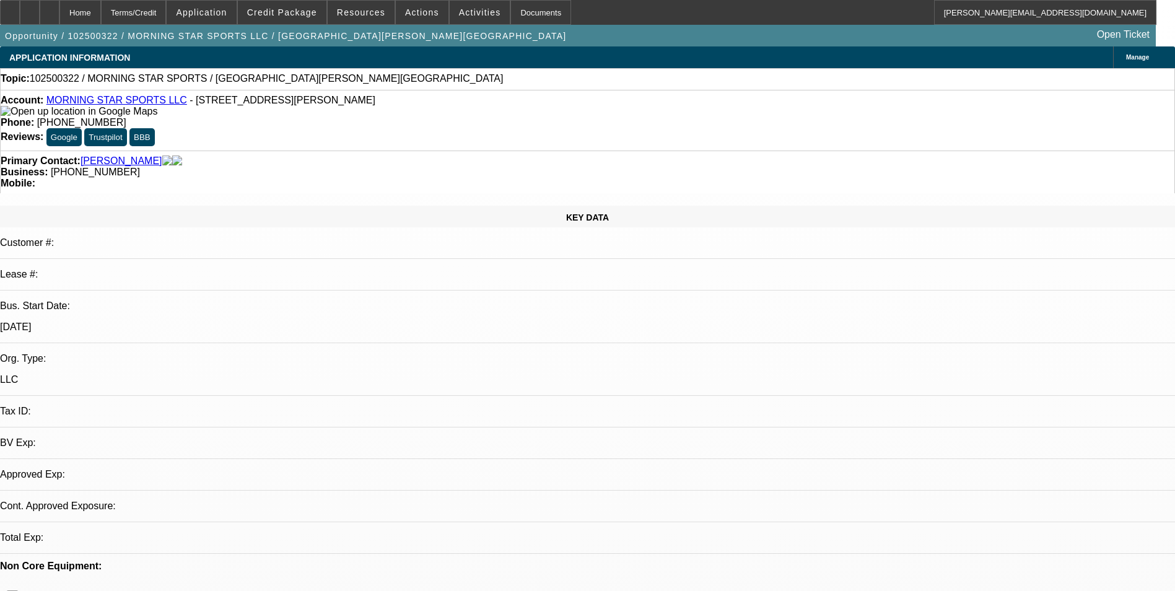
select select "4"
click at [1126, 55] on span "Manage" at bounding box center [1137, 57] width 23 height 7
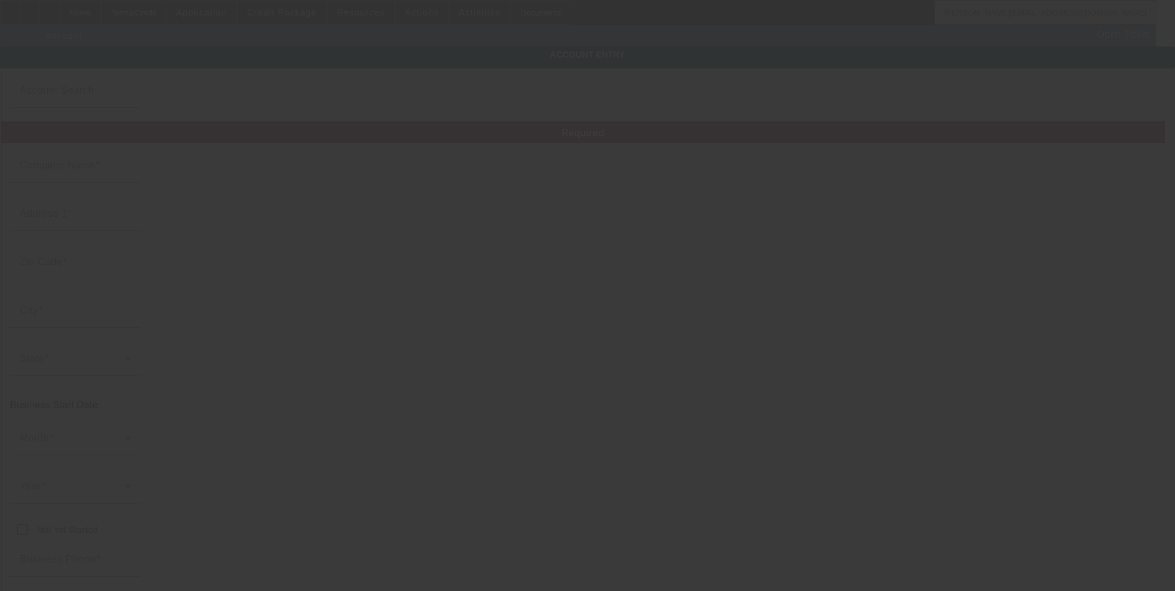
type input "MORNING STAR SPORTS LLC"
type input "[STREET_ADDRESS][PERSON_NAME]"
type input "88061"
type input "[GEOGRAPHIC_DATA]"
type input "[PHONE_NUMBER]"
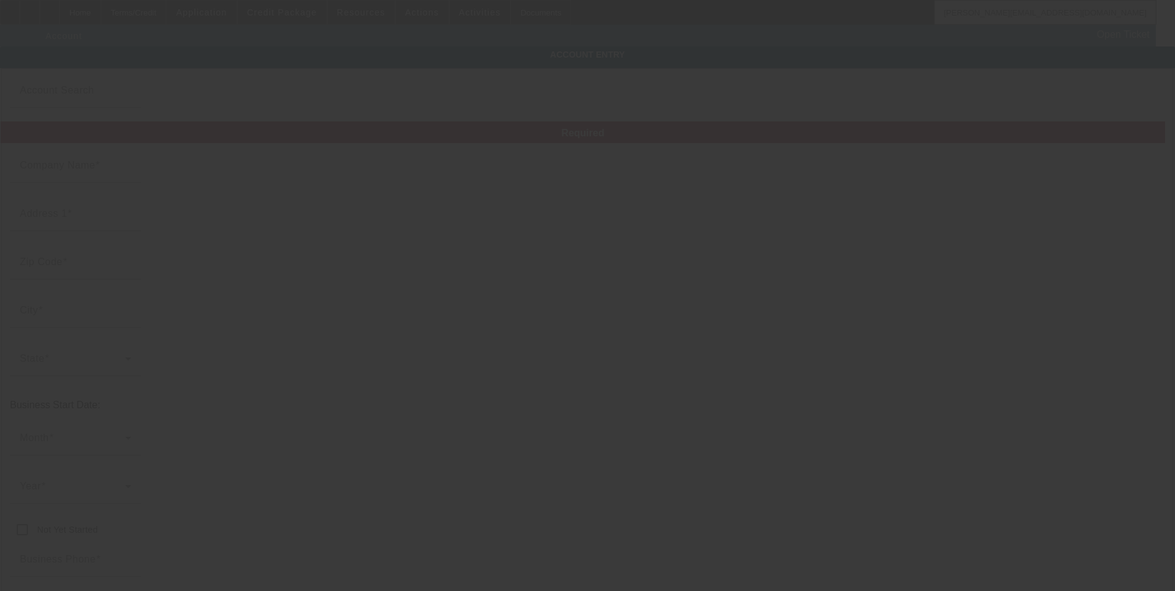
type input "[EMAIL_ADDRESS][DOMAIN_NAME]"
type input "[URL][DOMAIN_NAME]"
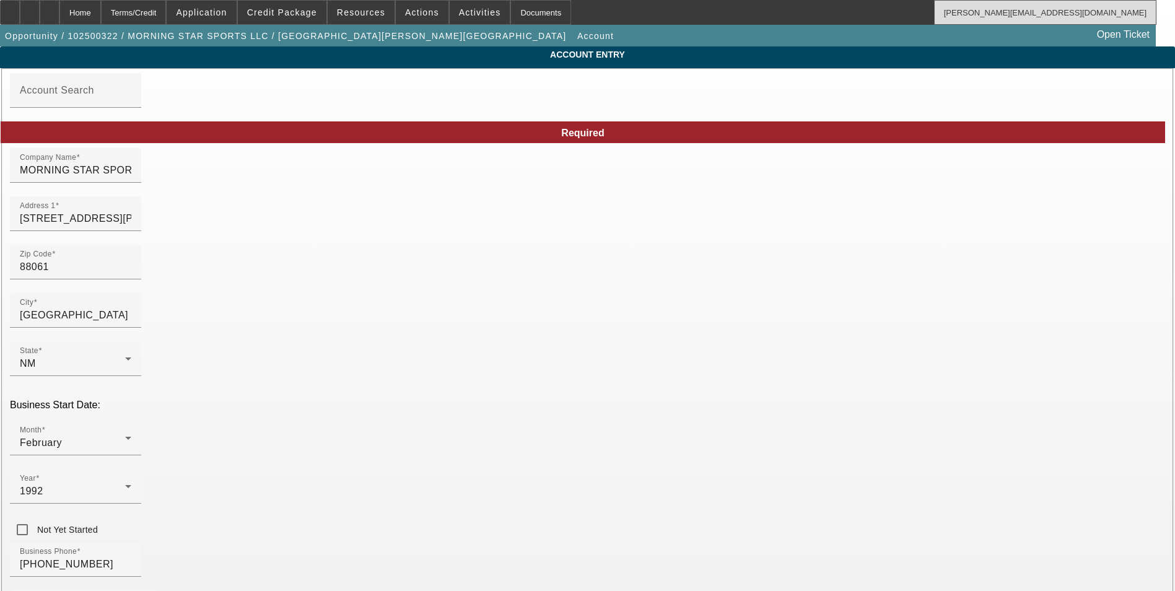
type input "[DATE]"
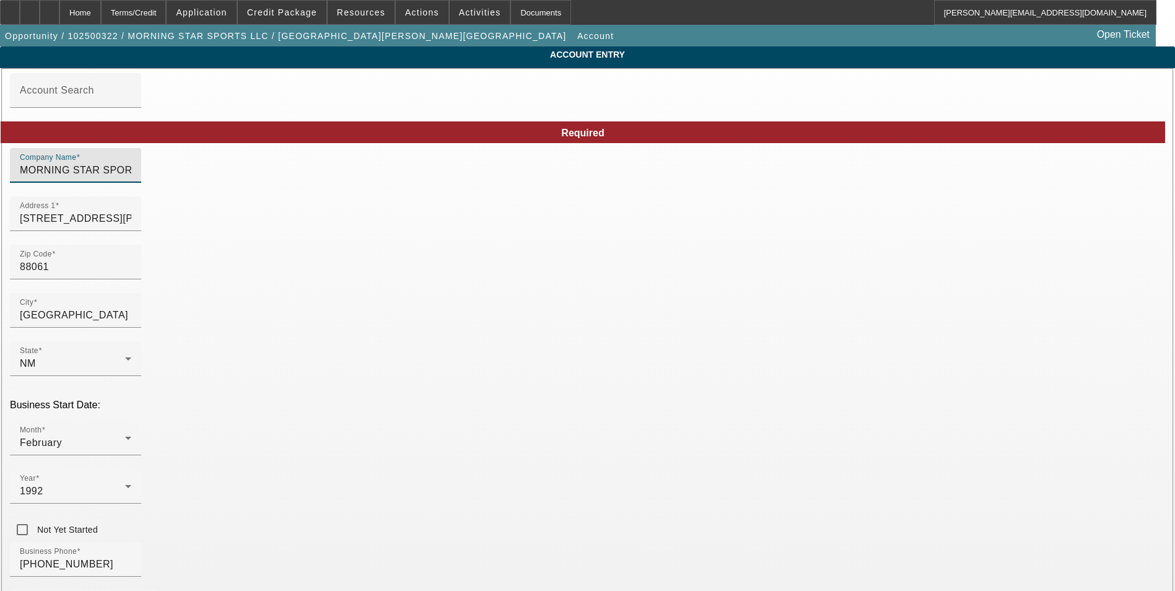
drag, startPoint x: 390, startPoint y: 178, endPoint x: 73, endPoint y: 183, distance: 316.5
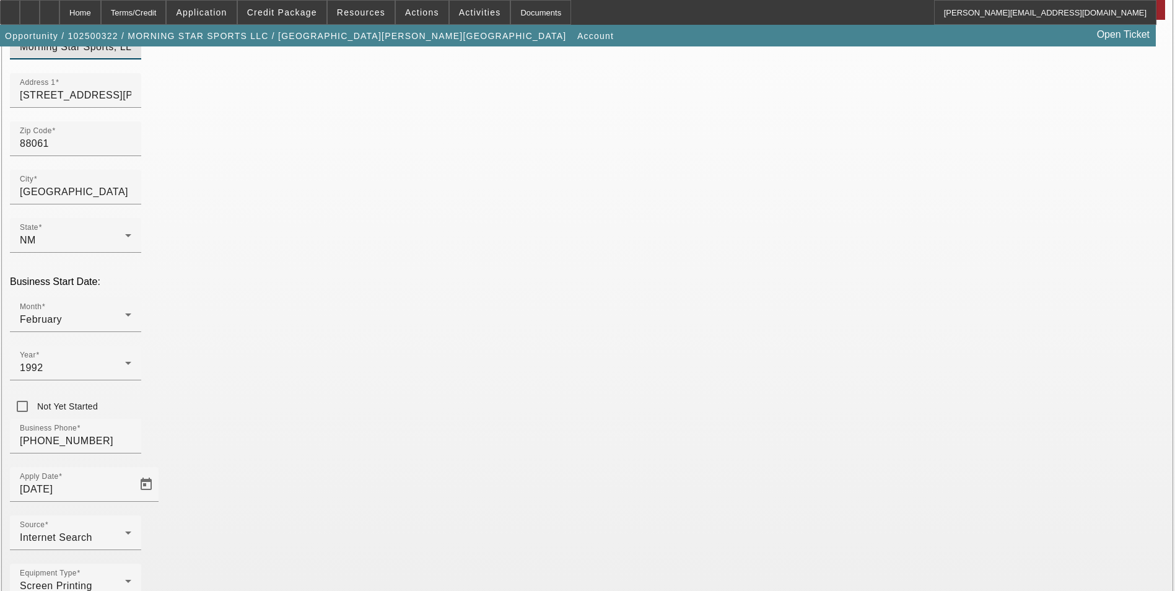
scroll to position [139, 0]
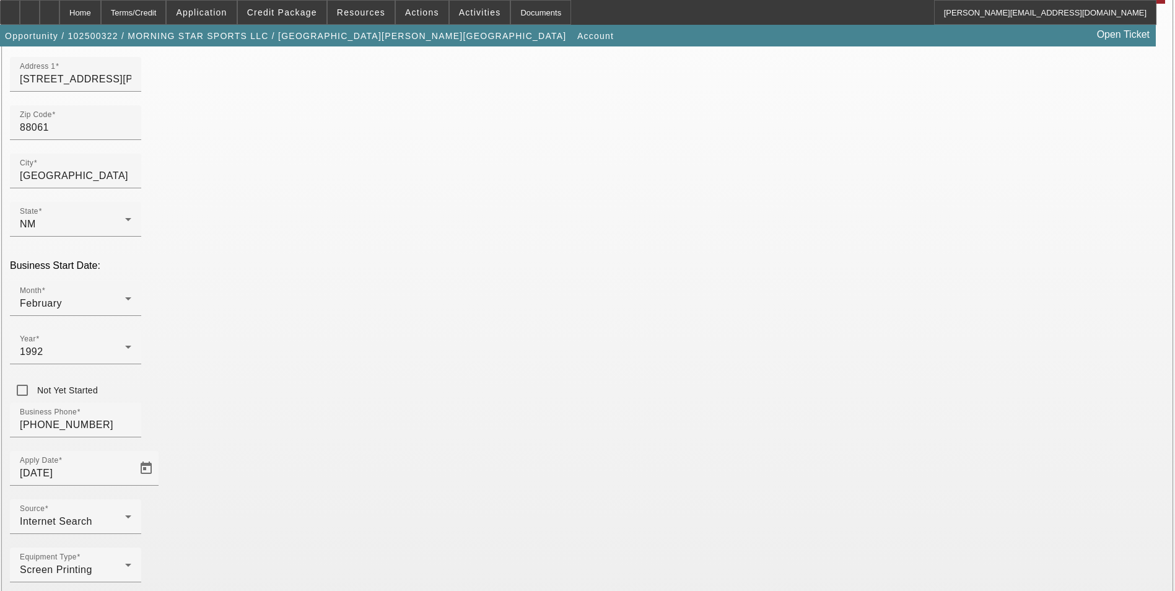
type input "Morning Star Sports, LLC"
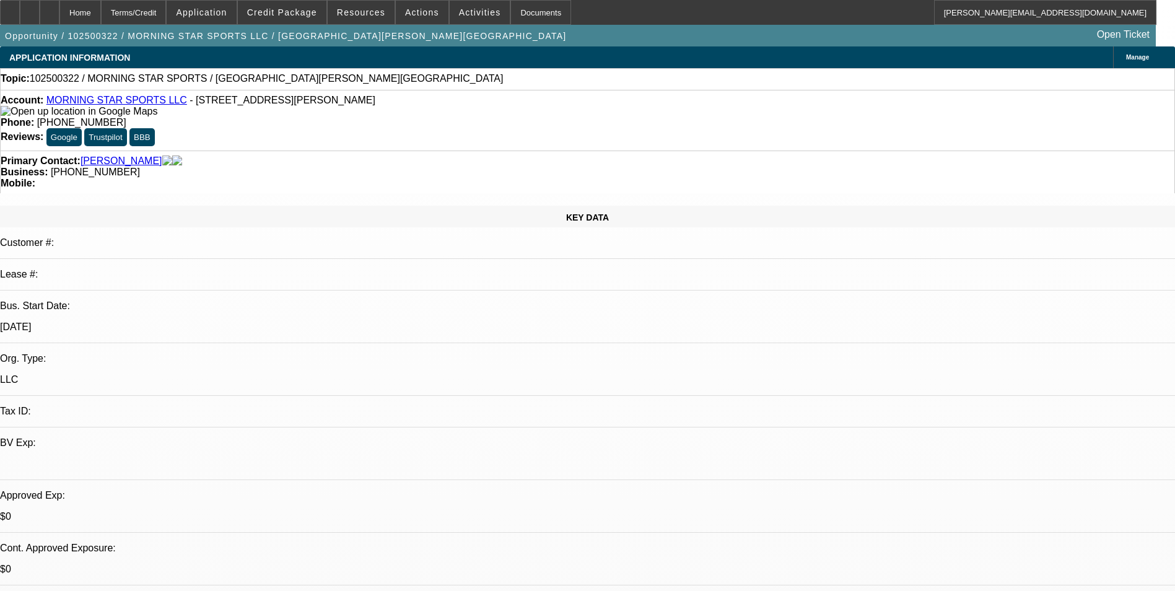
select select "0"
select select "2"
select select "0.1"
select select "4"
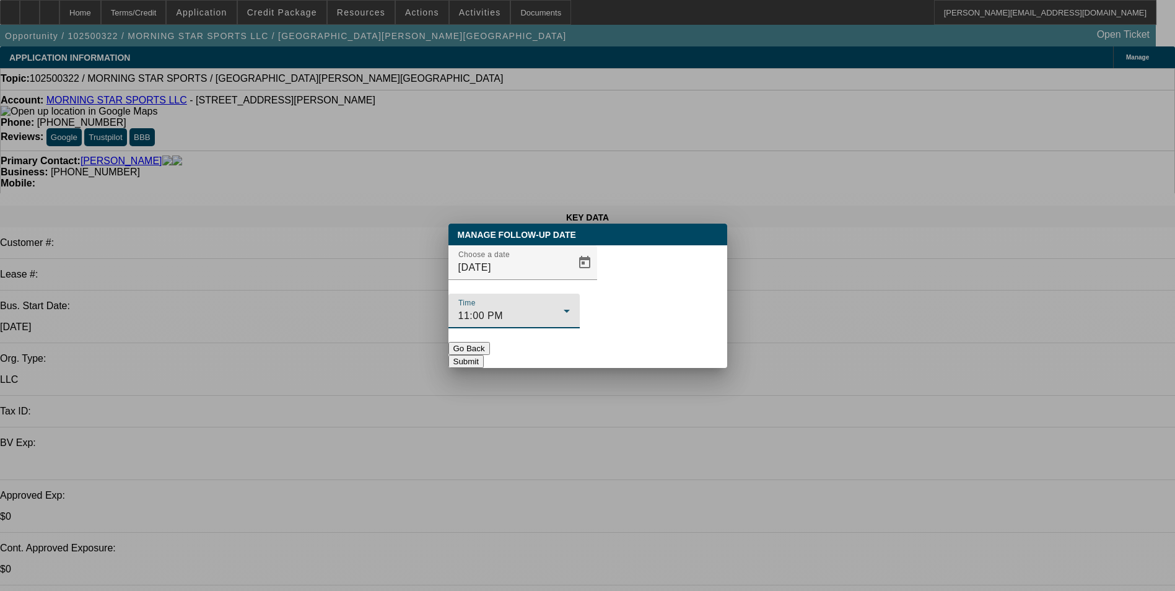
click at [564, 308] on div "11:00 PM" at bounding box center [510, 315] width 105 height 15
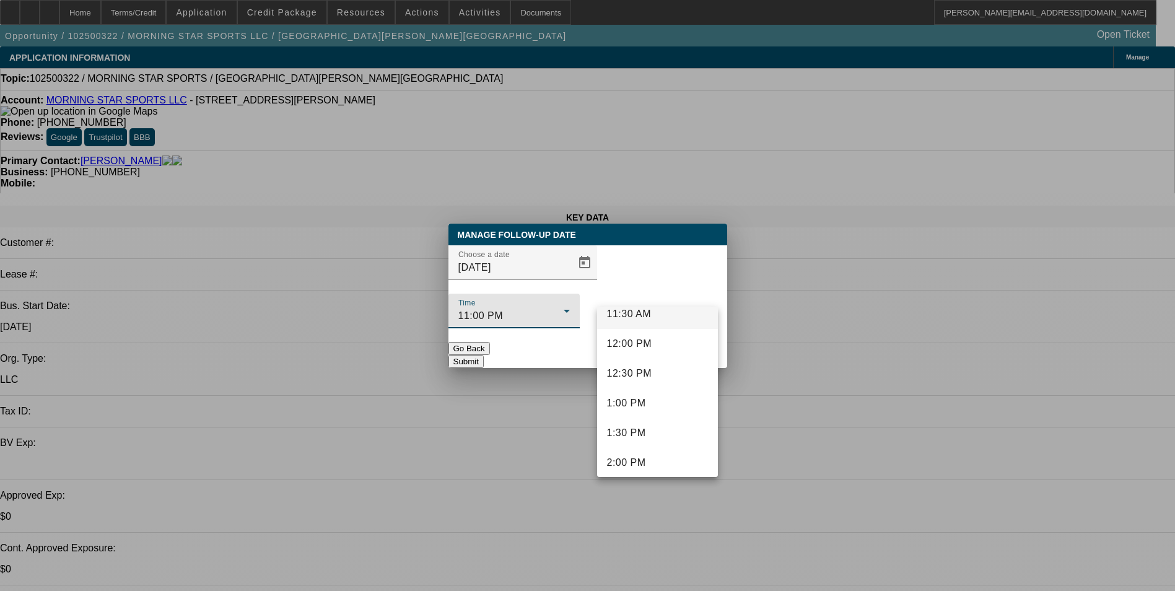
scroll to position [674, 0]
click at [645, 364] on span "12:00 PM" at bounding box center [629, 365] width 45 height 15
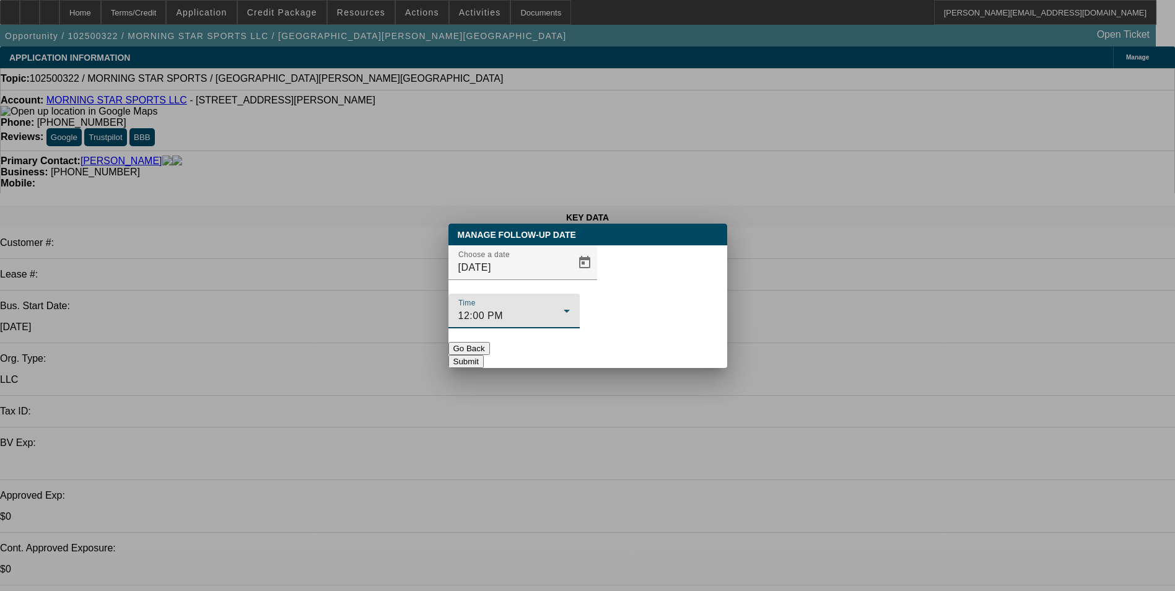
click at [484, 355] on button "Submit" at bounding box center [465, 361] width 35 height 13
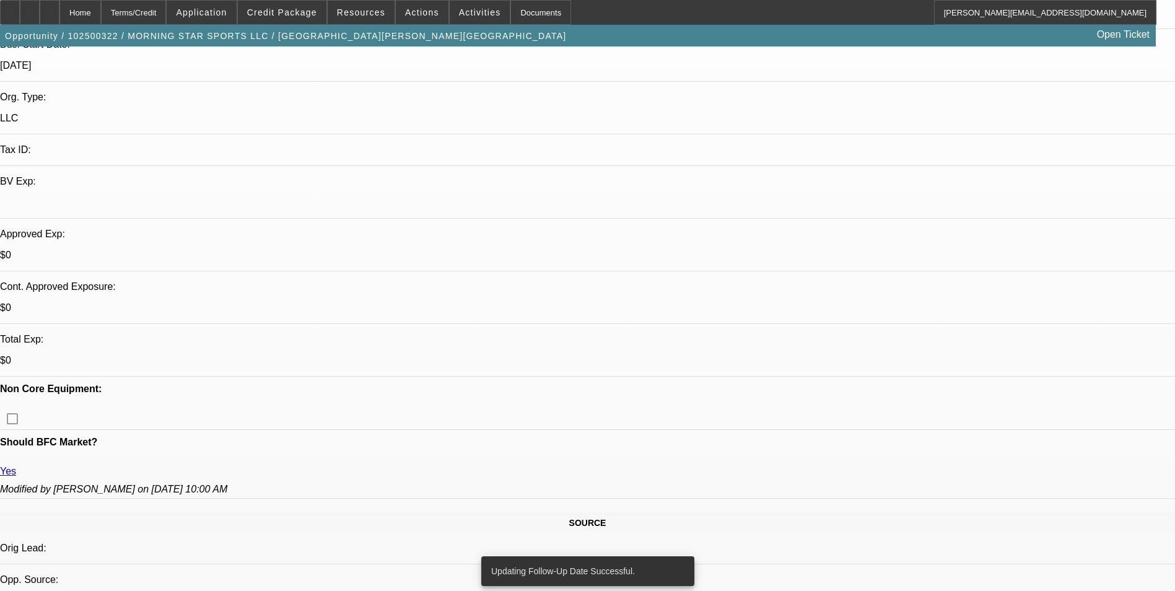
scroll to position [310, 0]
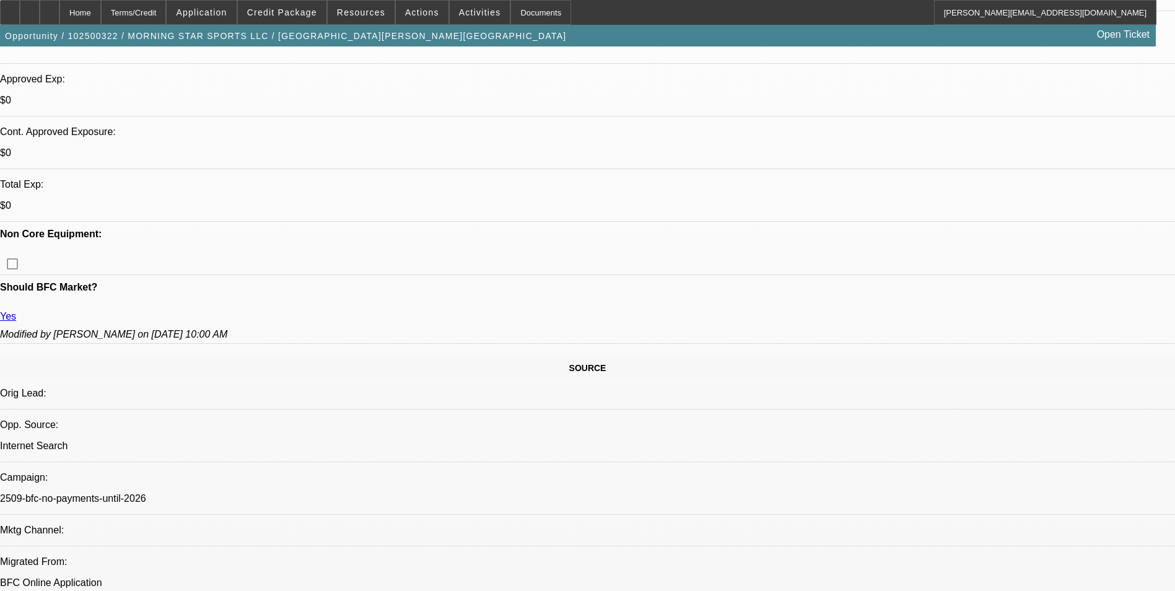
scroll to position [434, 0]
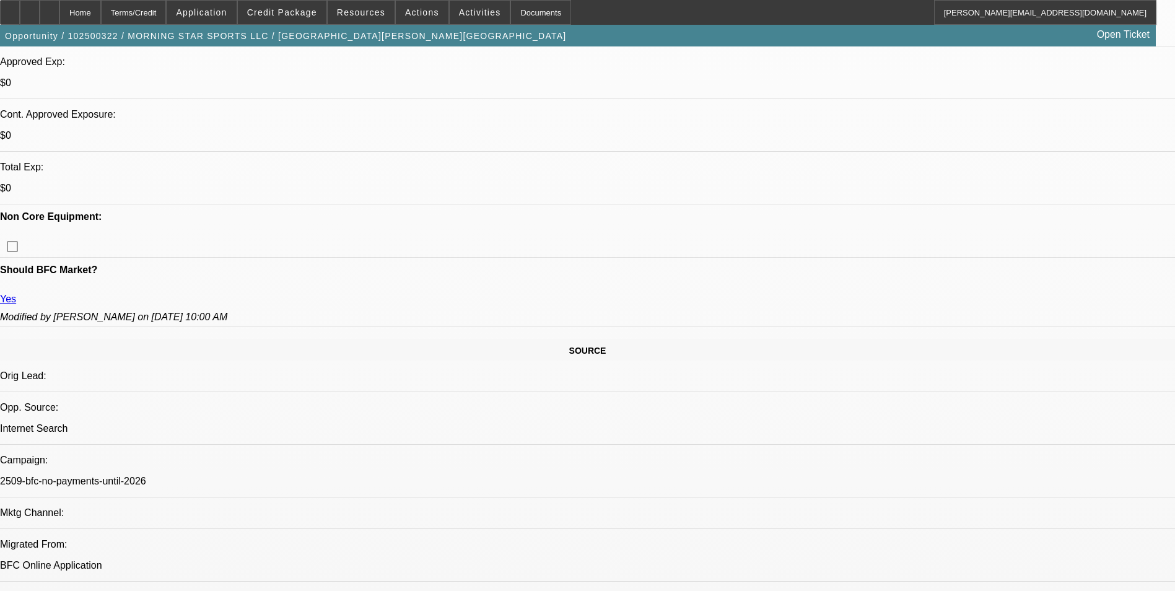
click at [40, 14] on div at bounding box center [30, 12] width 20 height 25
click at [289, 12] on span "Credit Package" at bounding box center [282, 12] width 70 height 10
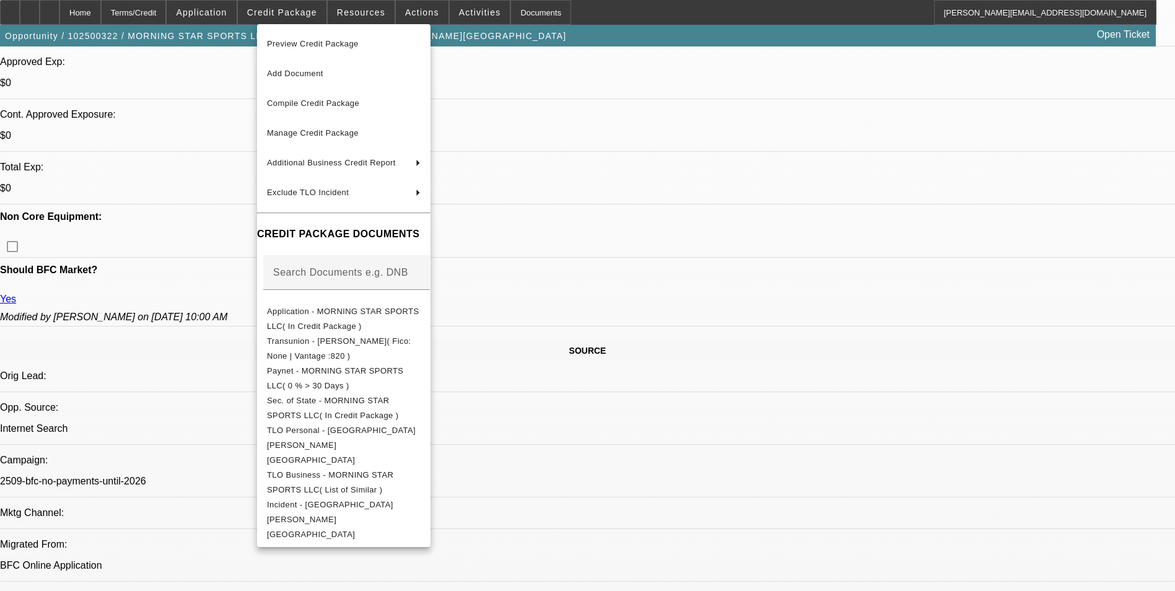
click at [634, 298] on div at bounding box center [587, 295] width 1175 height 591
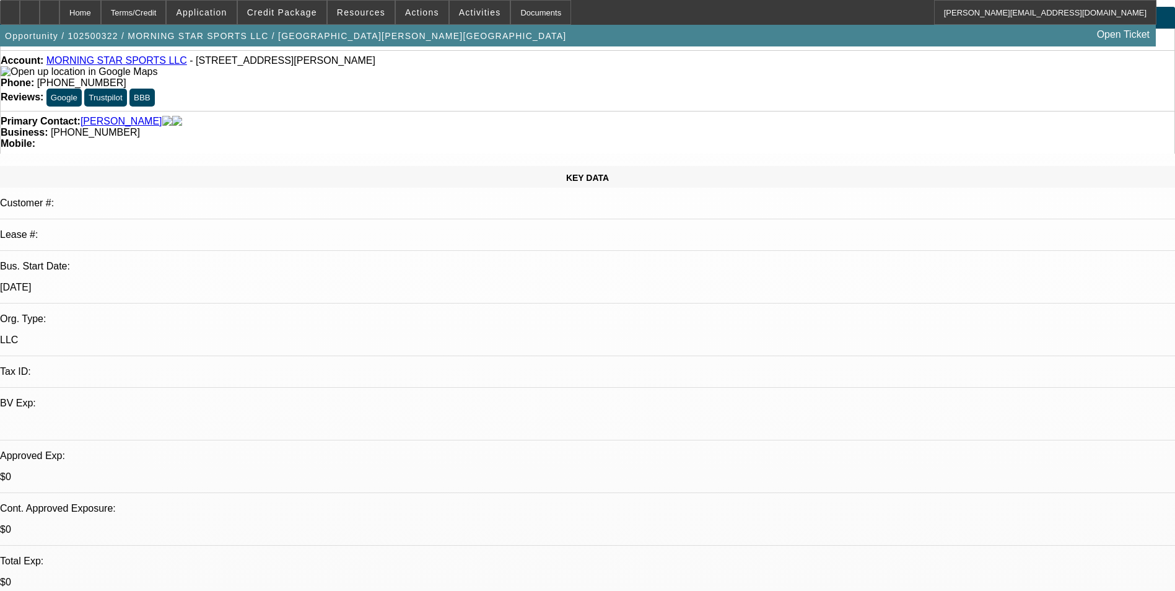
scroll to position [0, 0]
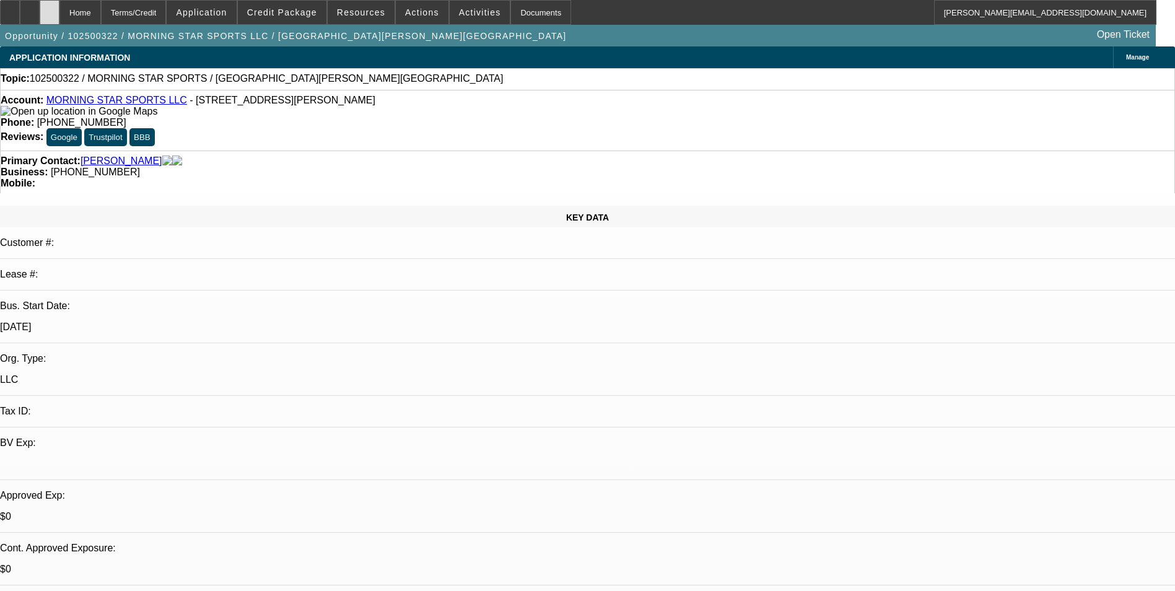
click at [50, 8] on icon at bounding box center [50, 8] width 0 height 0
select select "0"
select select "2"
select select "0.1"
select select "1"
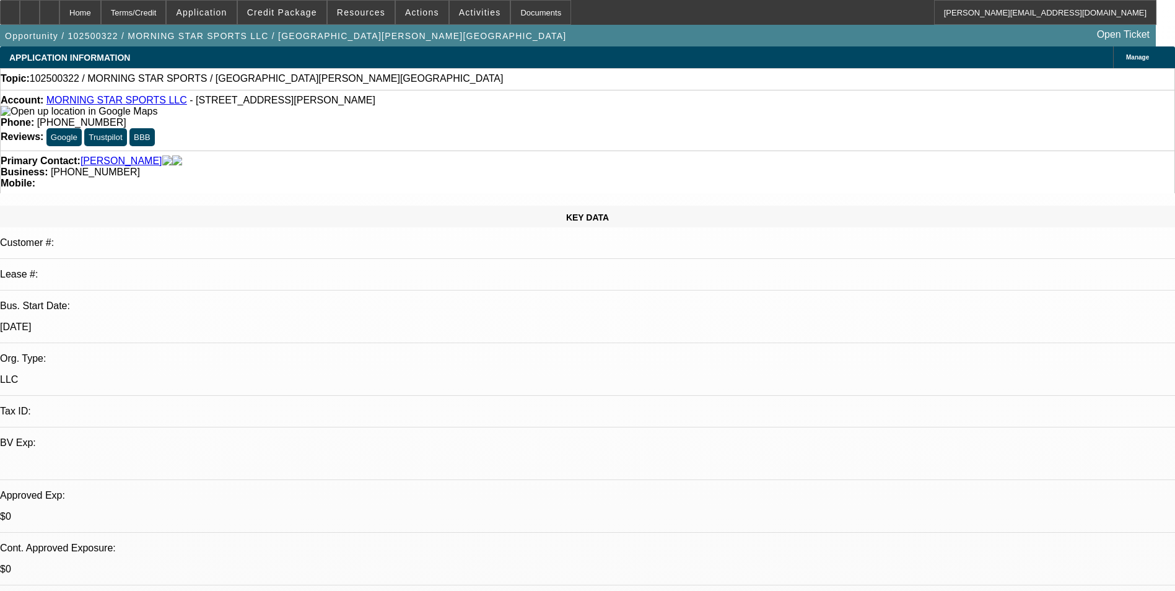
select select "2"
select select "4"
click at [1126, 59] on span "Manage" at bounding box center [1137, 57] width 23 height 7
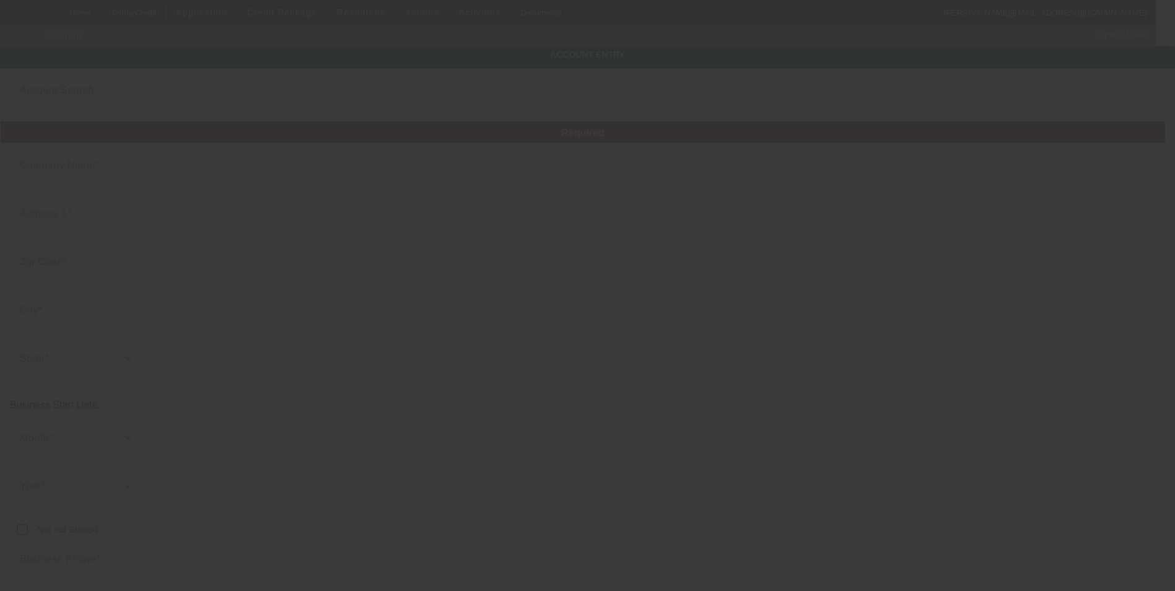
type input "MORNING STAR SPORTS LLC"
type input "[STREET_ADDRESS][PERSON_NAME]"
type input "88061"
type input "[GEOGRAPHIC_DATA]"
type input "[PHONE_NUMBER]"
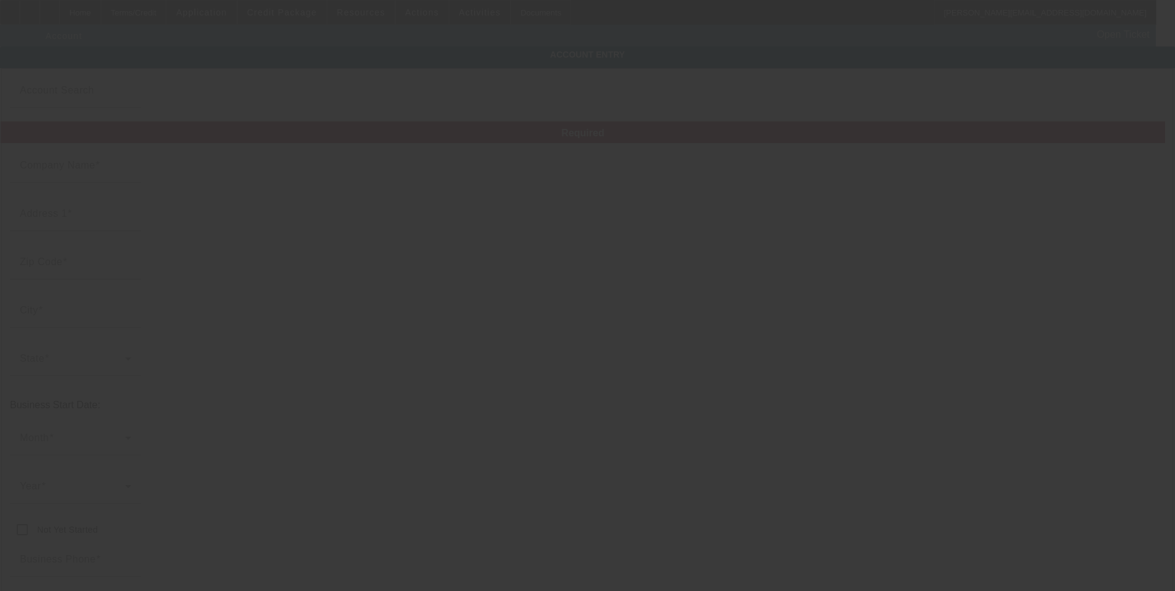
type input "[EMAIL_ADDRESS][DOMAIN_NAME]"
type input "[URL][DOMAIN_NAME]"
type input "[DATE]"
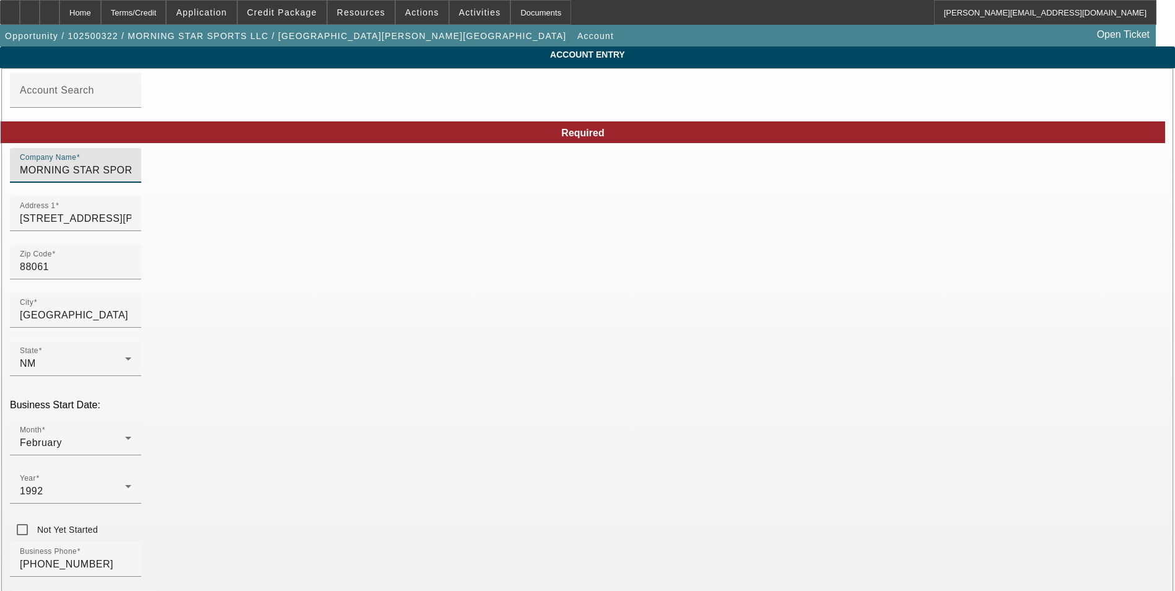
drag, startPoint x: 390, startPoint y: 178, endPoint x: 85, endPoint y: 182, distance: 305.4
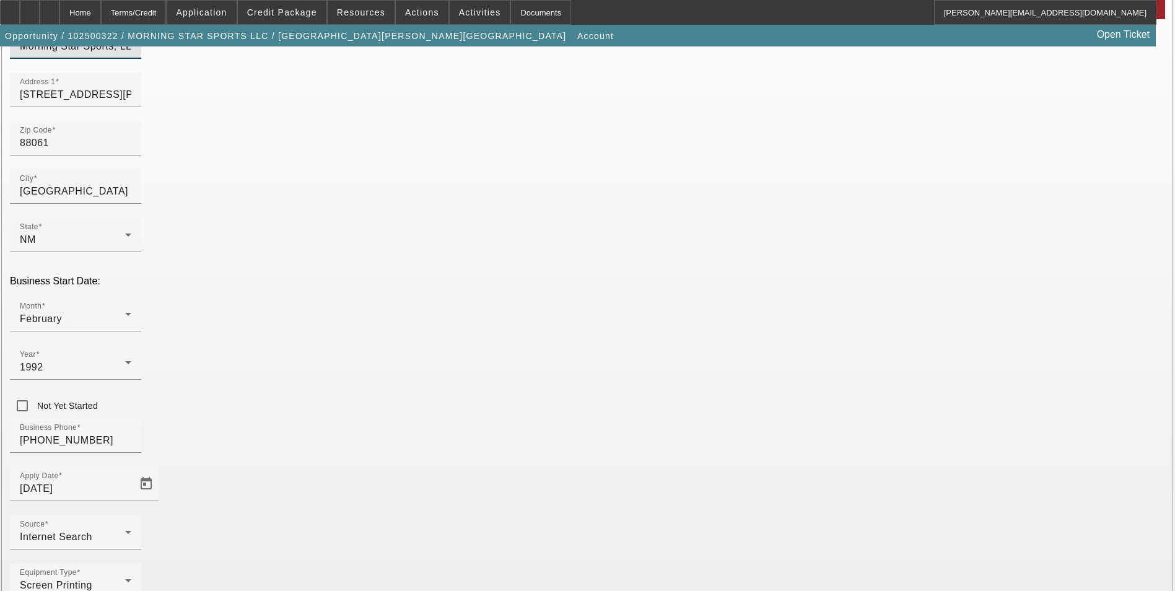
scroll to position [139, 0]
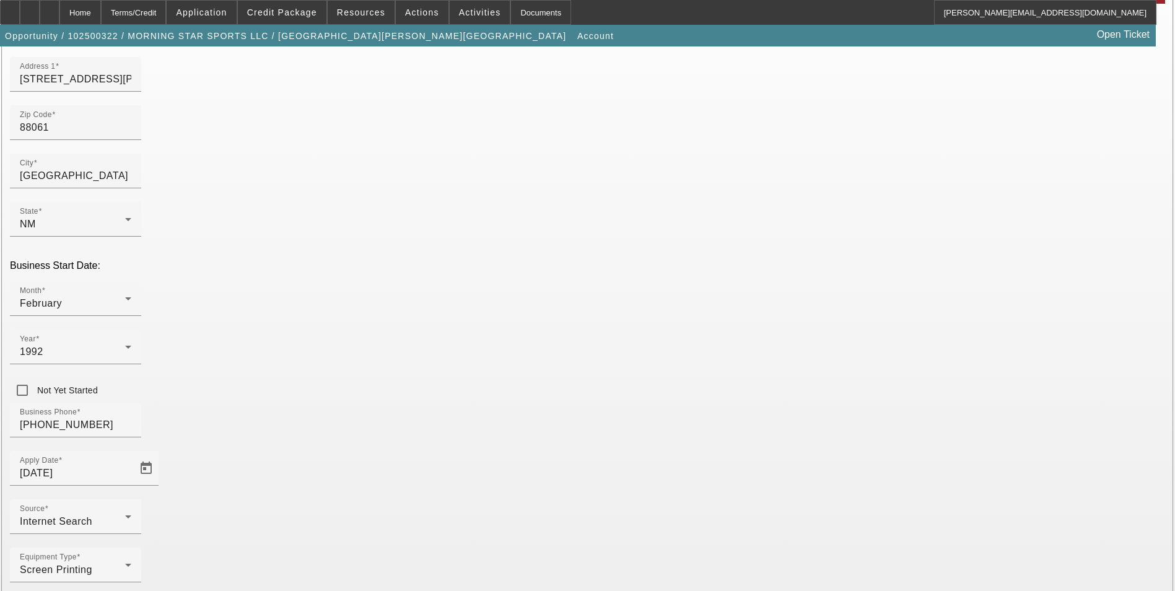
type input "Morning Star Sports, LLC"
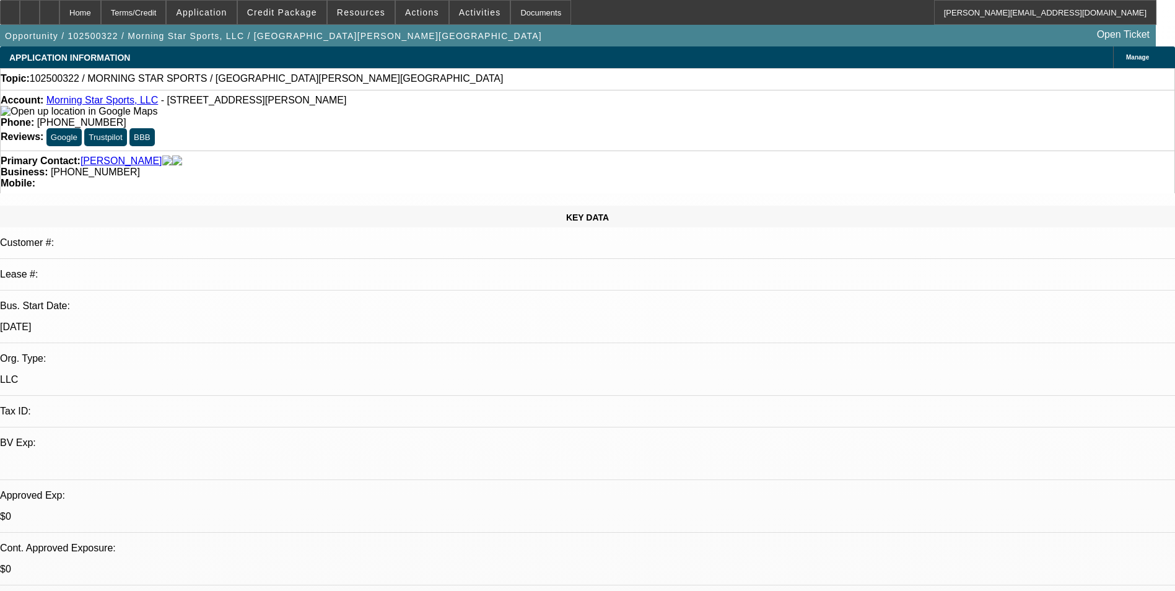
select select "0"
select select "2"
select select "0.1"
select select "4"
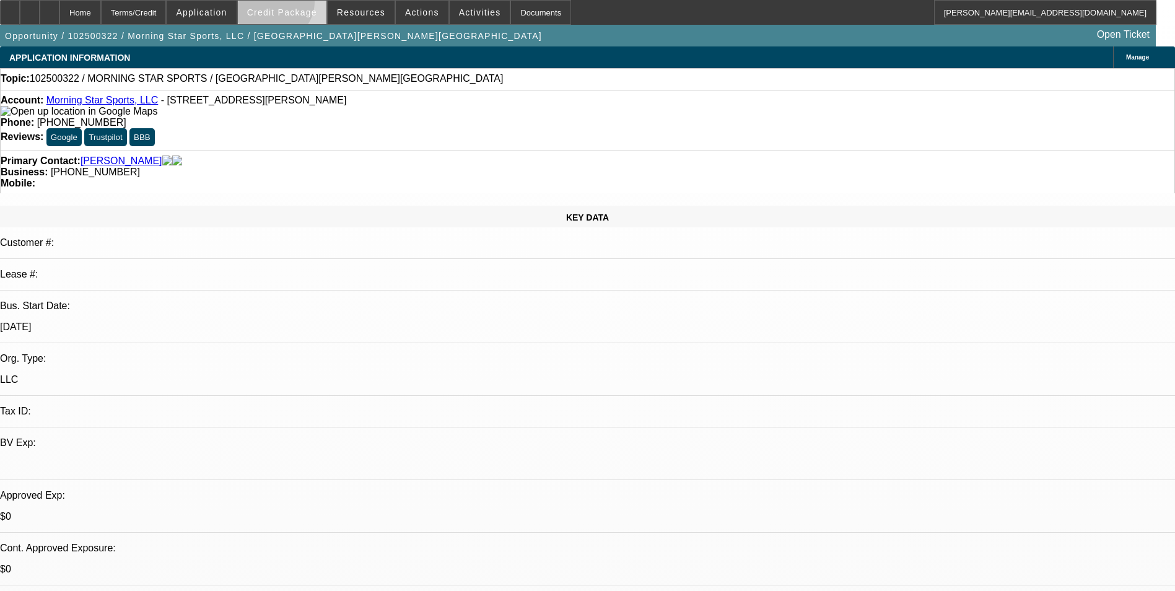
click at [293, 5] on span at bounding box center [282, 13] width 89 height 30
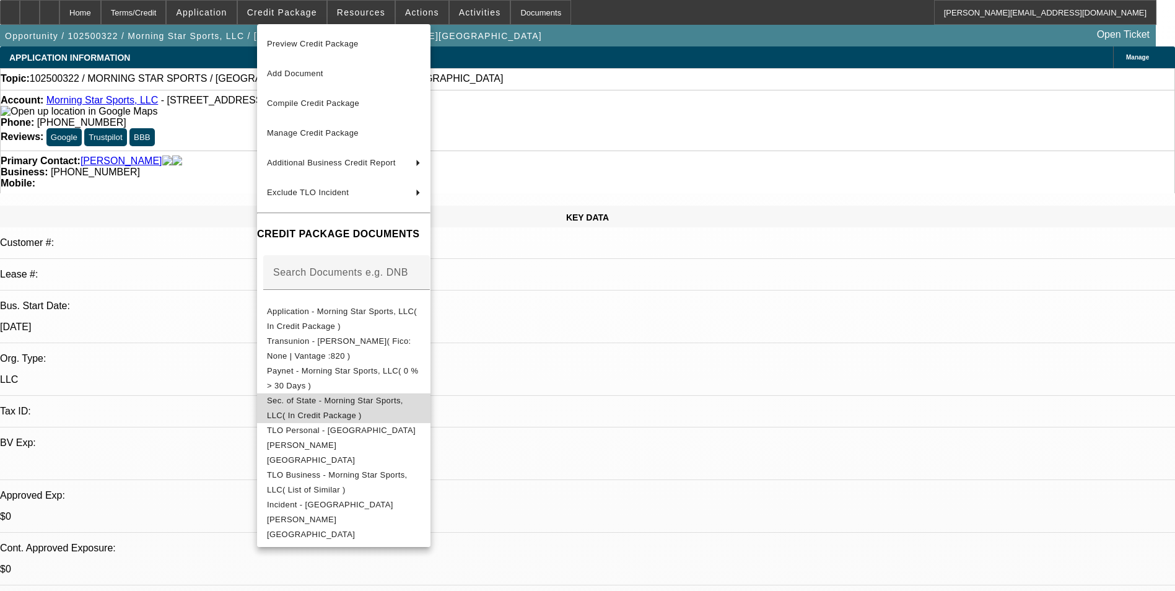
click at [383, 396] on span "Sec. of State - Morning Star Sports, LLC( In Credit Package )" at bounding box center [344, 408] width 154 height 30
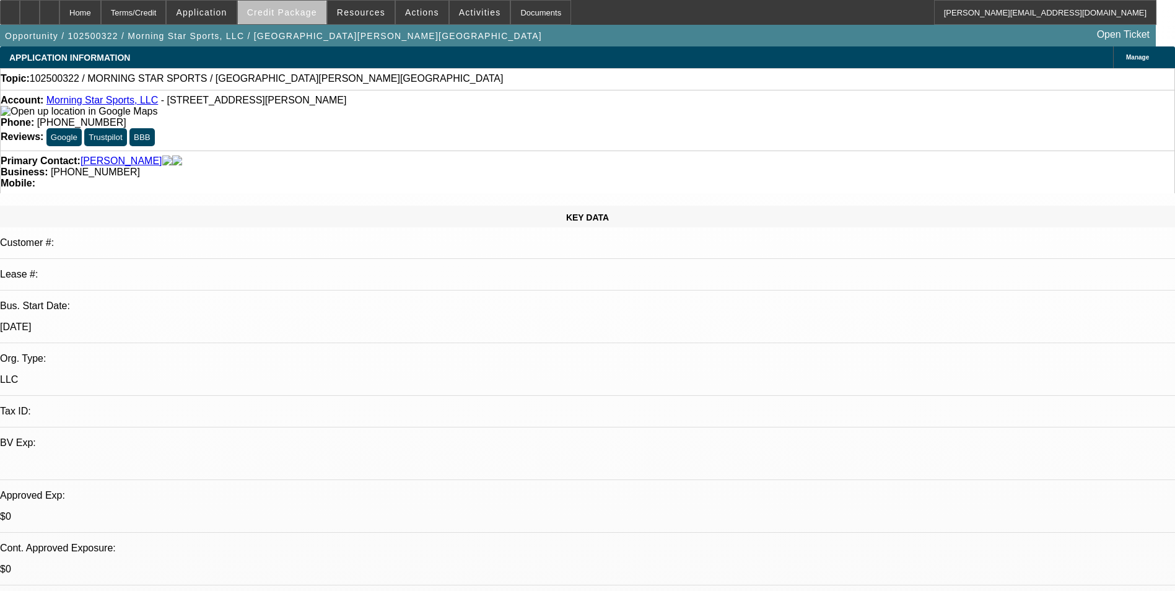
click at [317, 17] on span "Credit Package" at bounding box center [282, 12] width 70 height 10
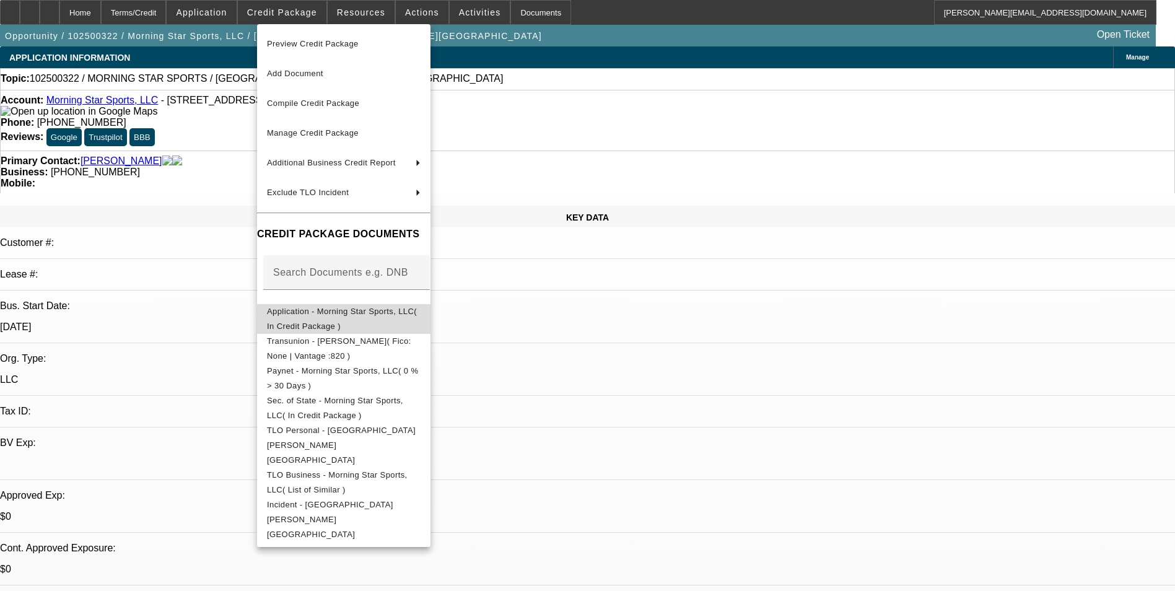
click at [342, 308] on span "Application - Morning Star Sports, LLC( In Credit Package )" at bounding box center [344, 319] width 154 height 30
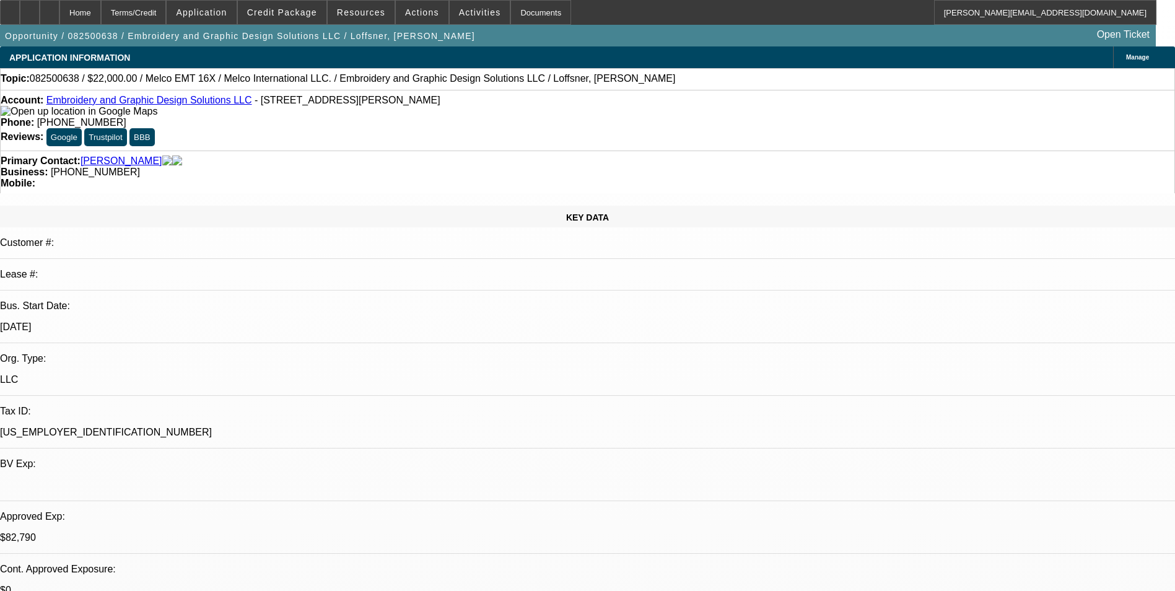
select select "0"
select select "2"
select select "0"
select select "2"
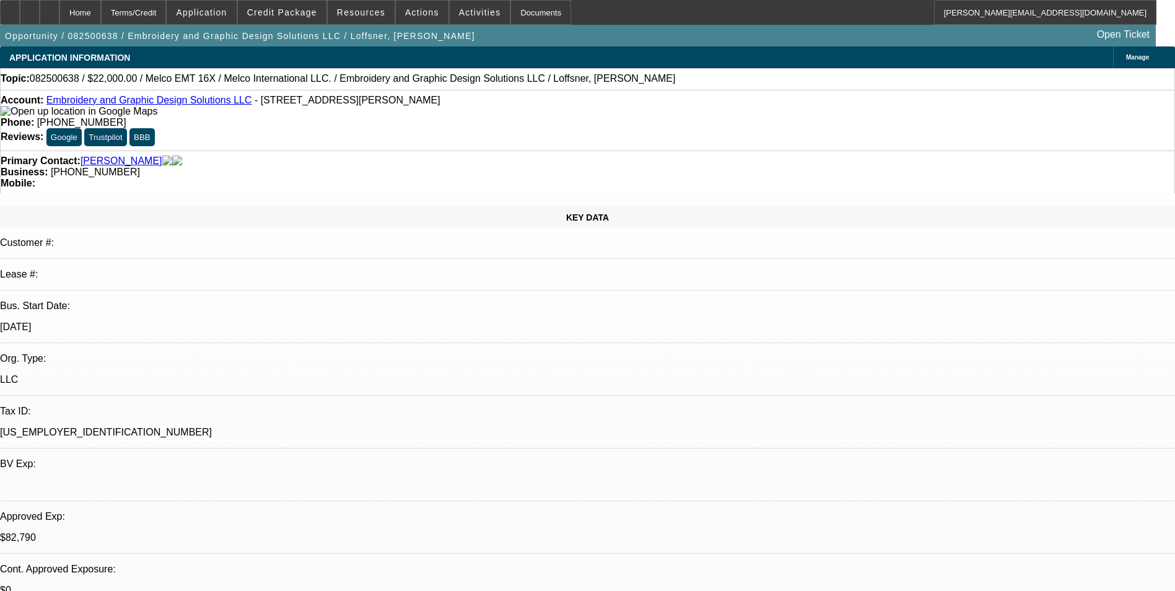
select select "0"
select select "2"
select select "0"
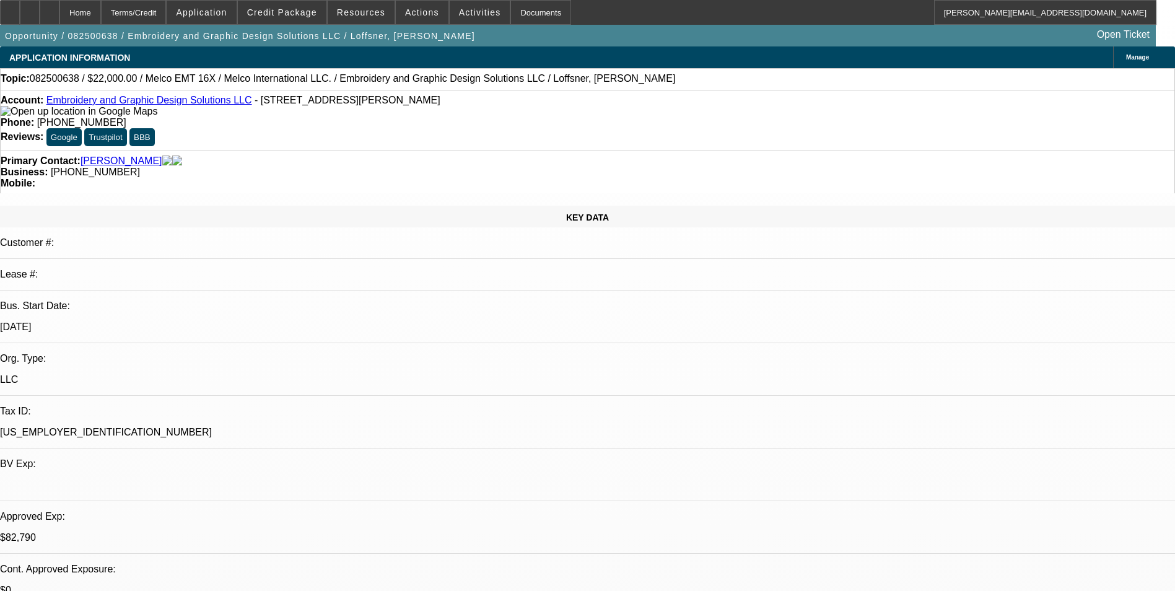
select select "2"
select select "0"
select select "1"
select select "2"
select select "6"
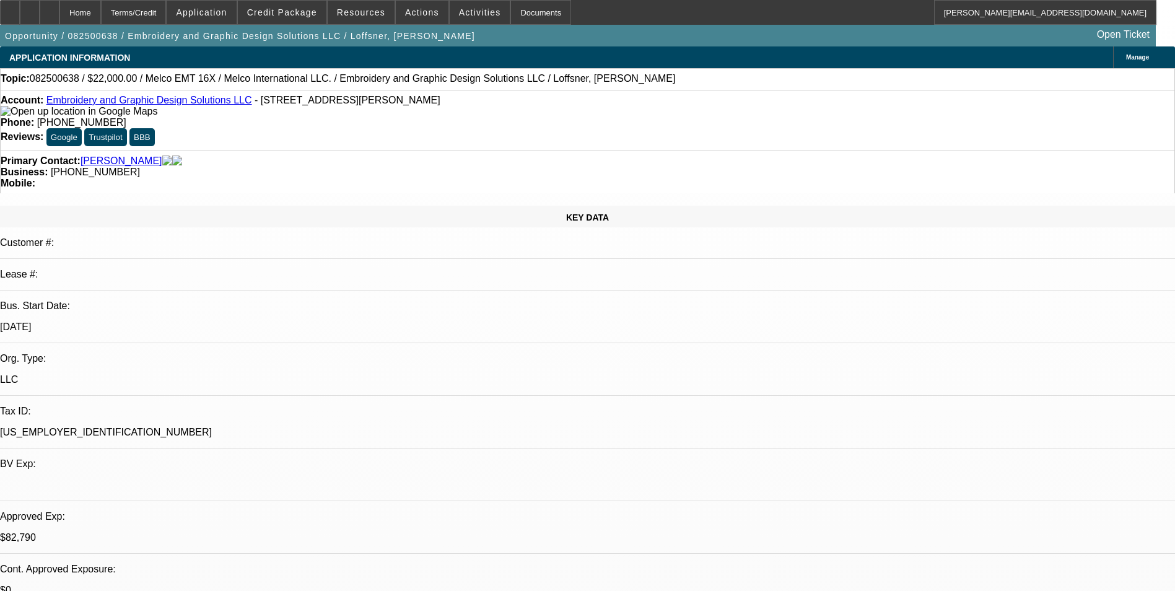
select select "1"
select select "2"
select select "6"
select select "1"
select select "2"
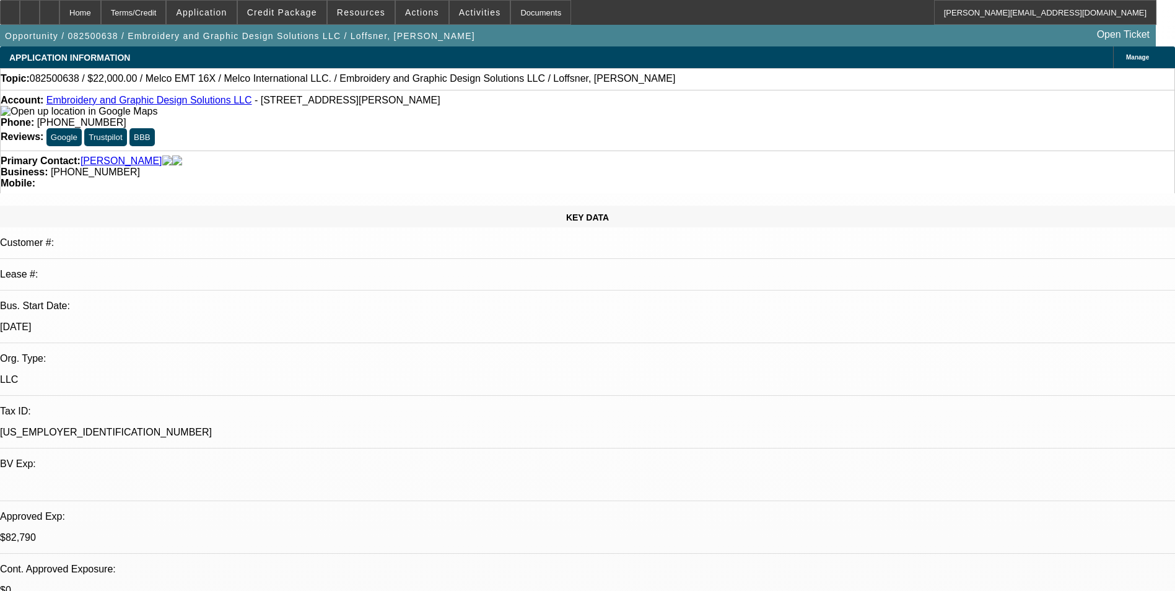
select select "6"
select select "1"
select select "2"
select select "6"
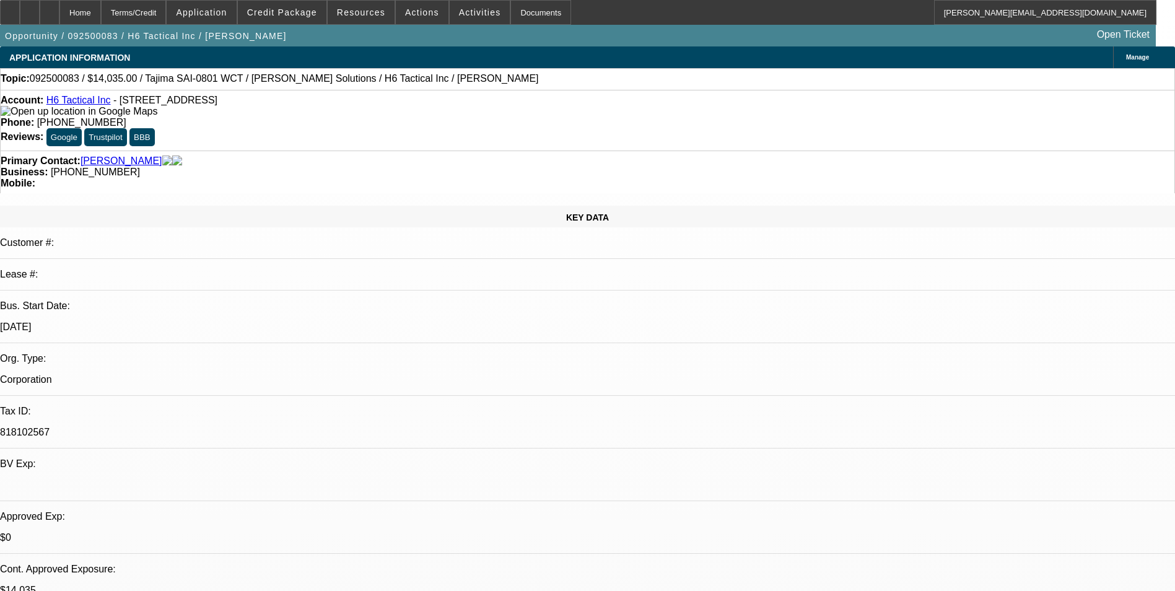
select select "0"
select select "2"
select select "0"
select select "2"
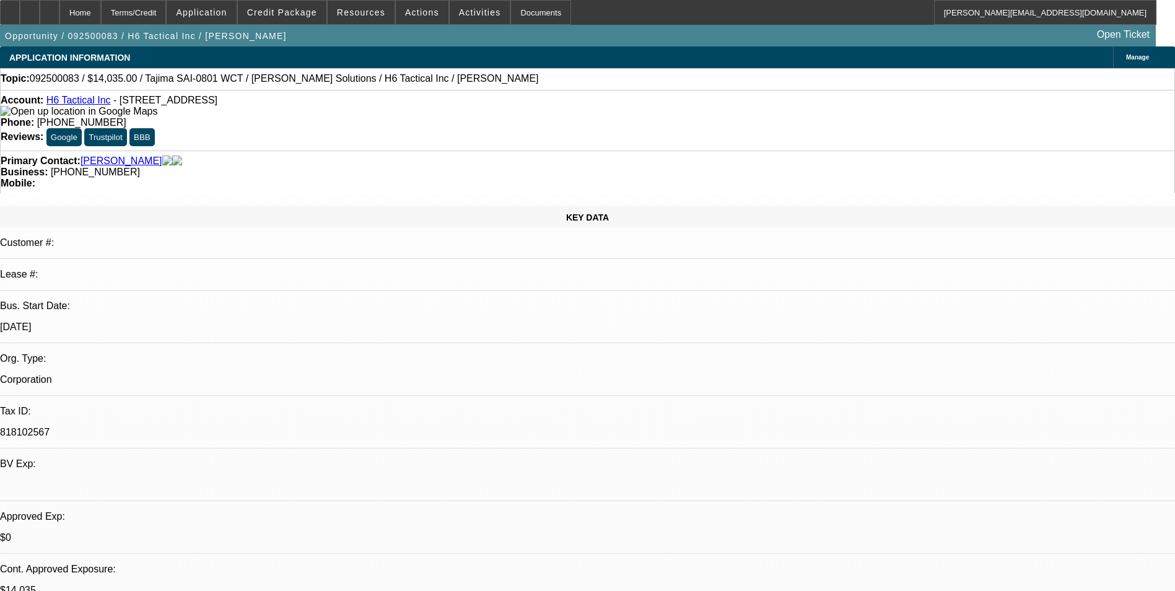
select select "0"
select select "2"
select select "0"
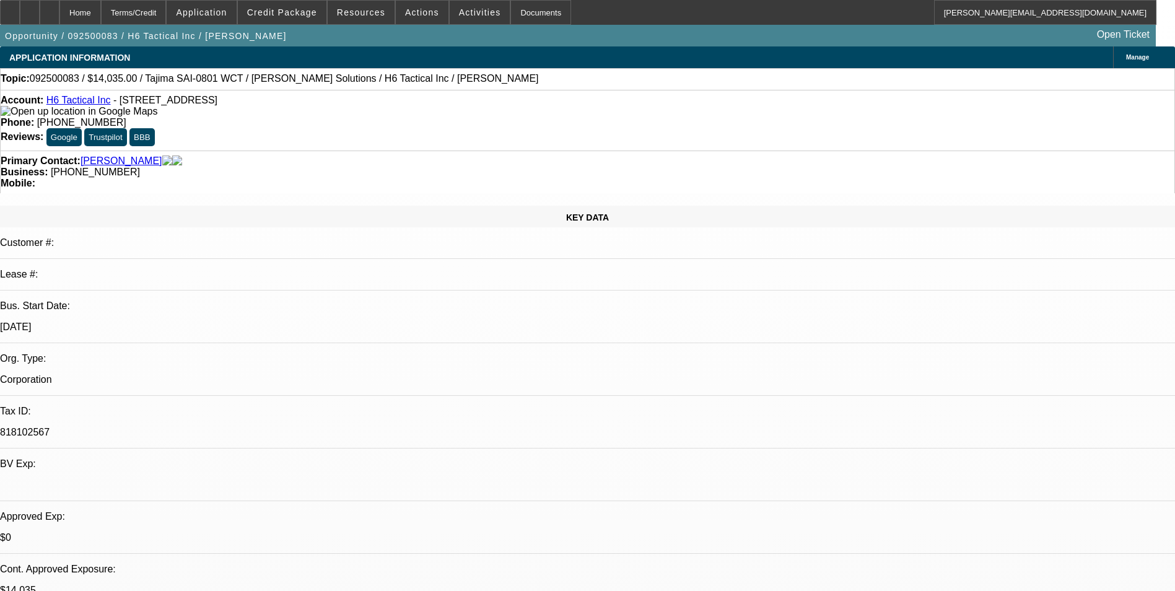
select select "2"
select select "0"
select select "1"
select select "2"
select select "6"
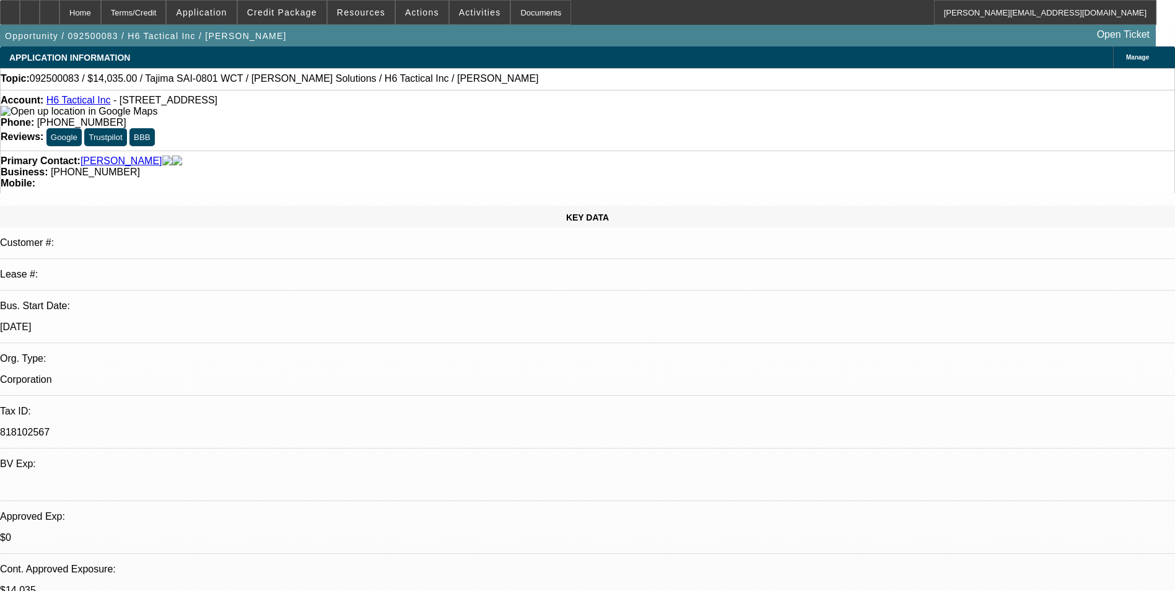
select select "1"
select select "2"
select select "6"
select select "1"
select select "2"
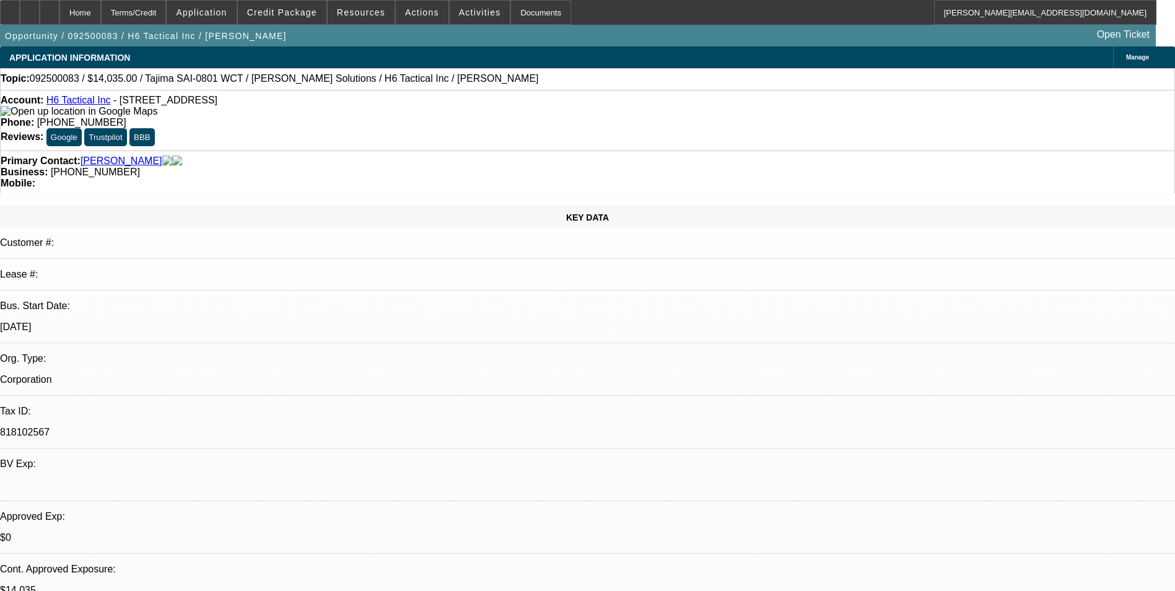
select select "6"
select select "1"
select select "2"
select select "6"
click at [284, 19] on span at bounding box center [282, 13] width 89 height 30
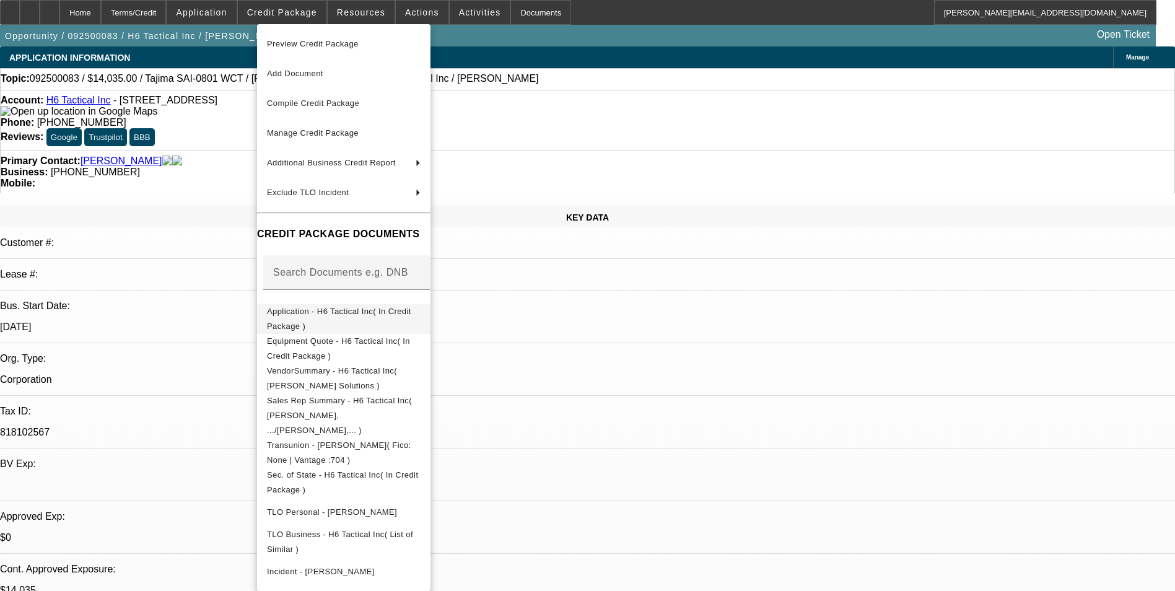
click at [342, 306] on button "Application - H6 Tactical Inc( In Credit Package )" at bounding box center [343, 319] width 173 height 30
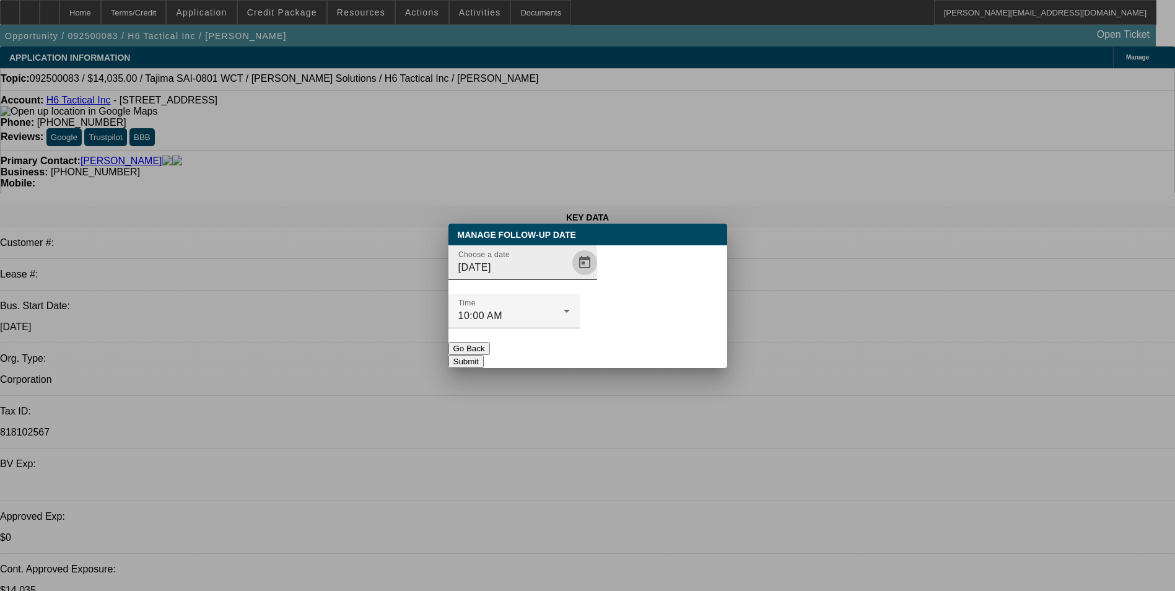
click at [570, 277] on span "Open calendar" at bounding box center [585, 263] width 30 height 30
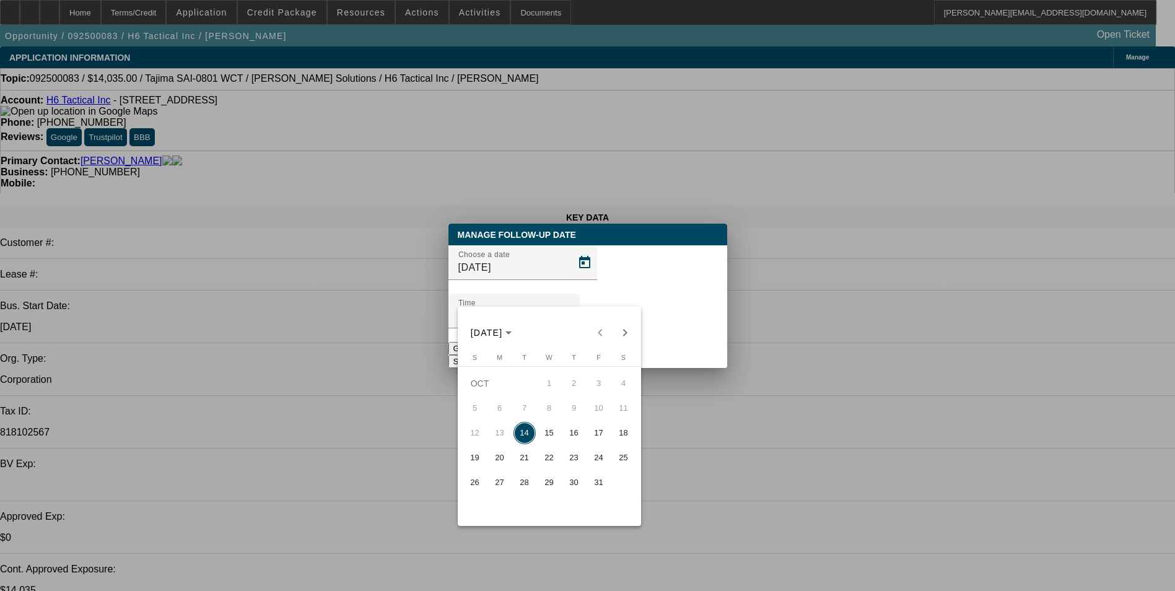
click at [571, 464] on span "23" at bounding box center [574, 458] width 22 height 22
type input "10/23/2025"
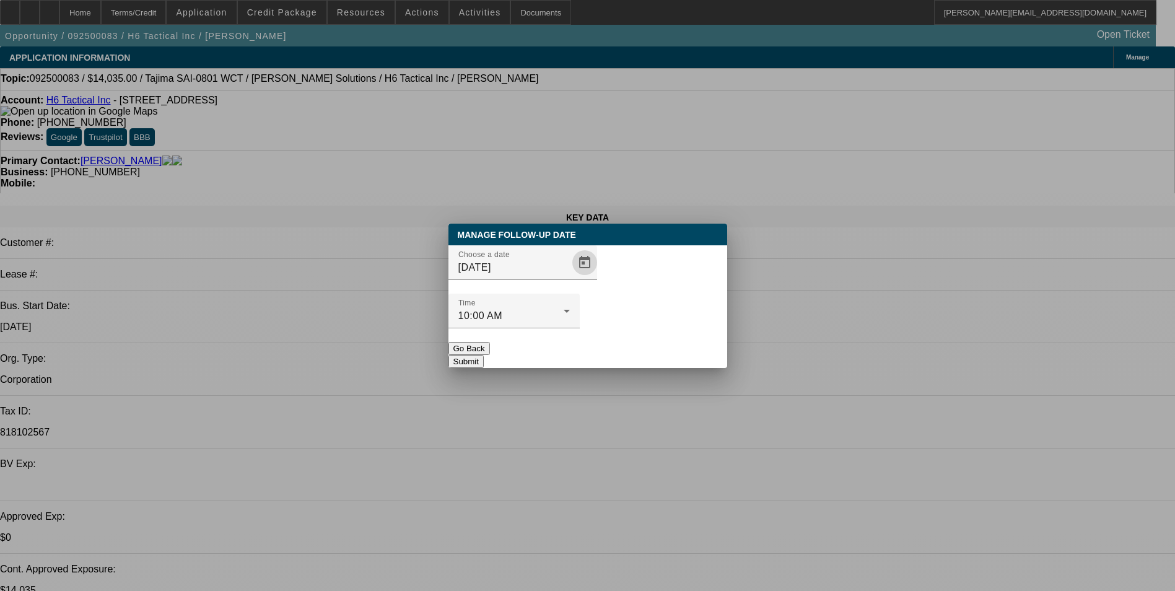
click at [484, 355] on button "Submit" at bounding box center [465, 361] width 35 height 13
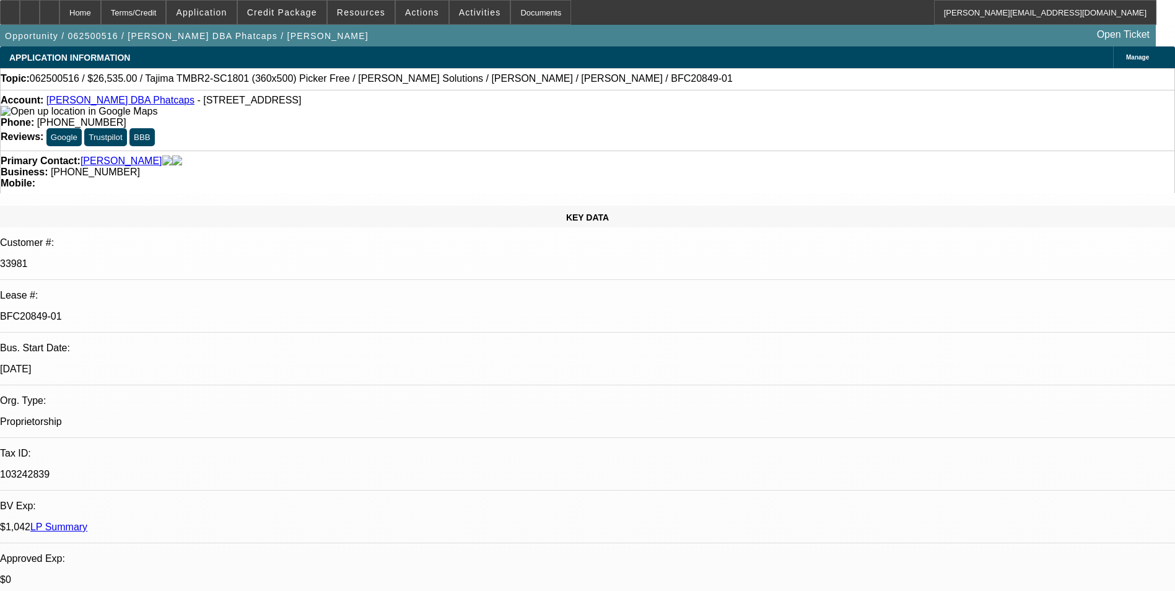
select select "0"
select select "0.1"
select select "5"
select select "0"
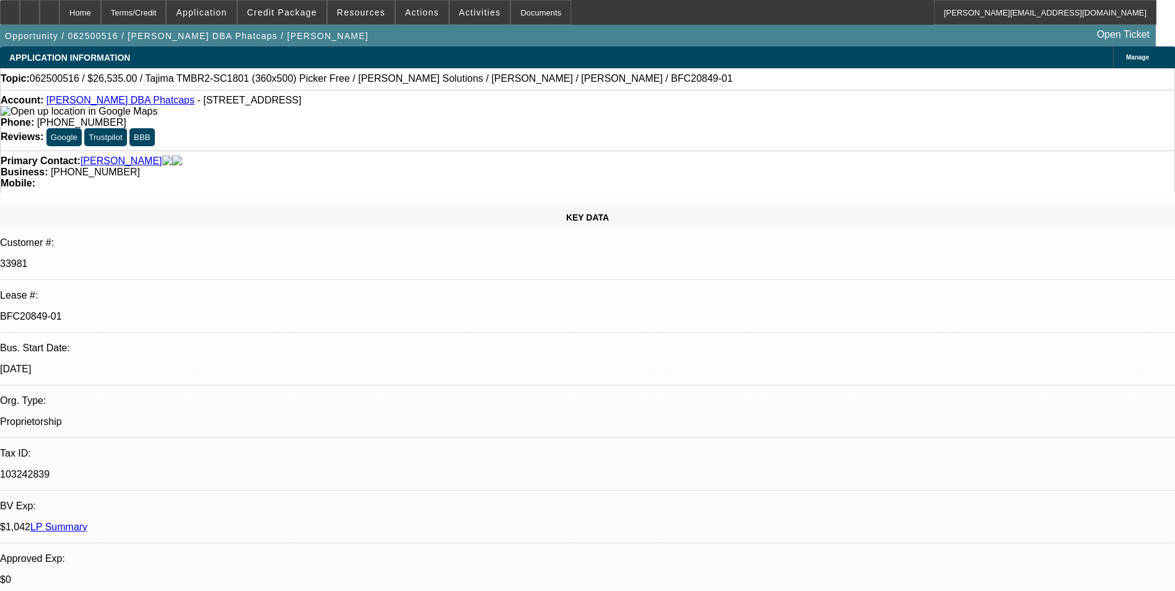
select select "0"
select select "0.1"
select select "5"
select select "0"
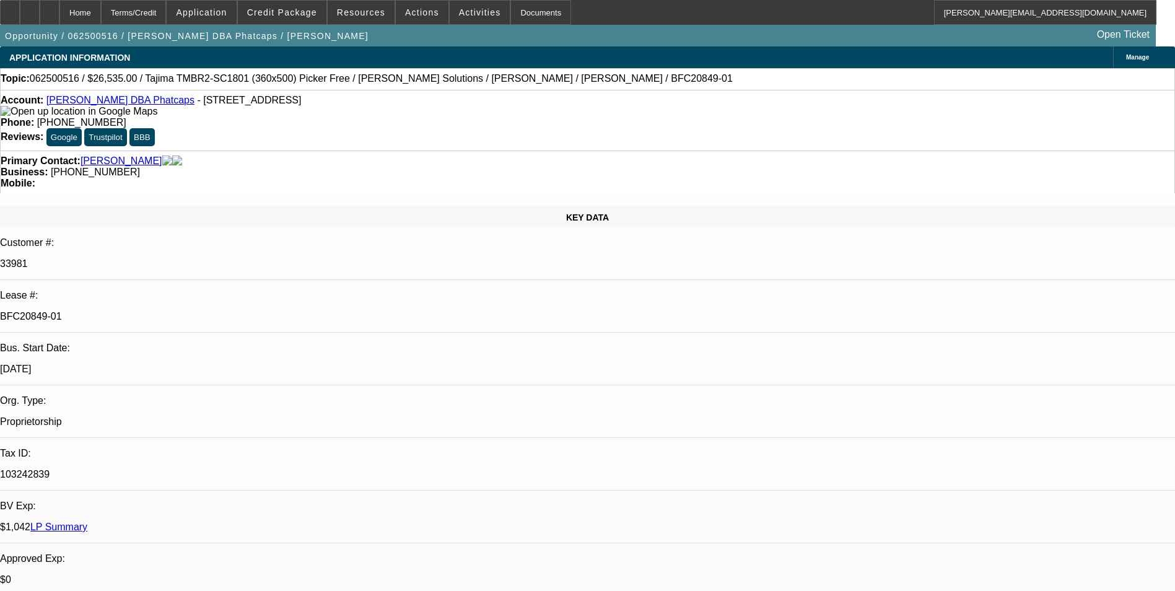
select select "0.1"
select select "5"
select select "0"
select select "0.1"
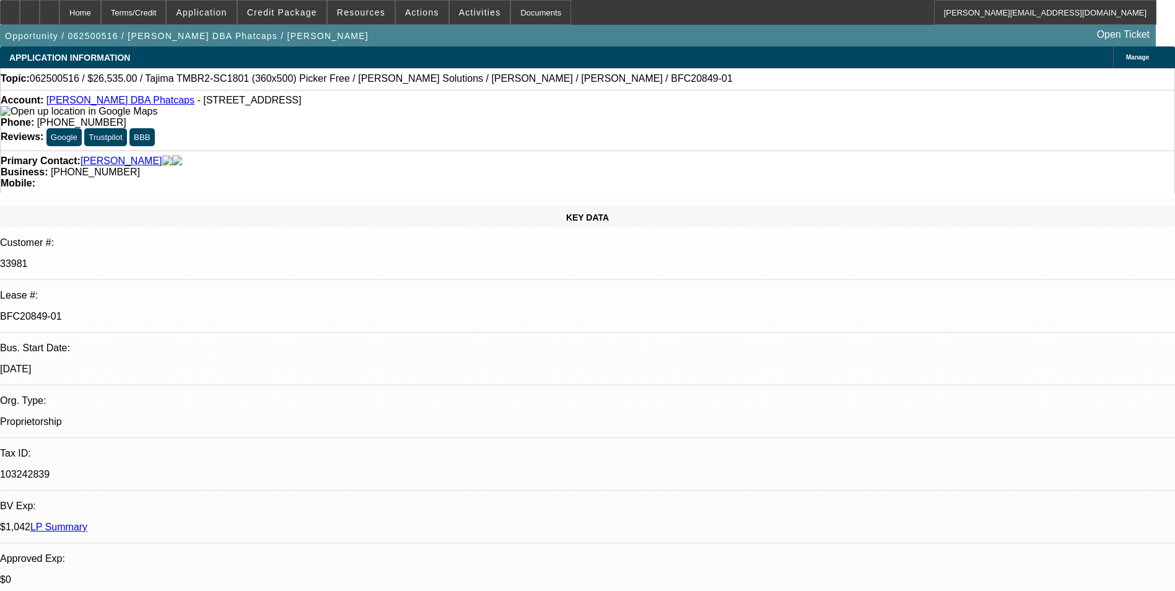
select select "5"
